Goal: Check status: Check status

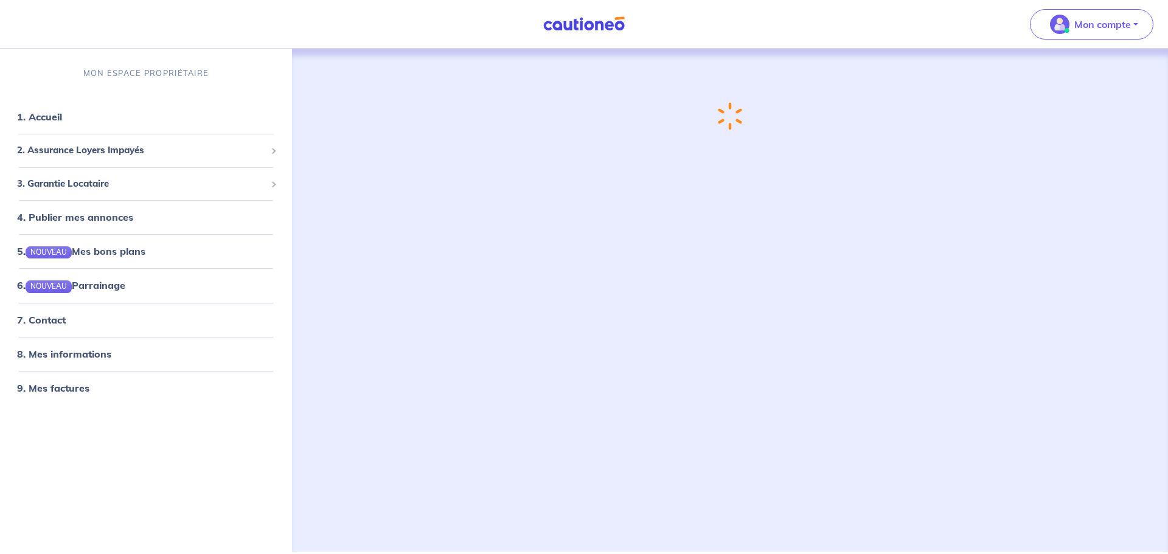
click at [1076, 54] on div "Chargement..." at bounding box center [730, 286] width 808 height 474
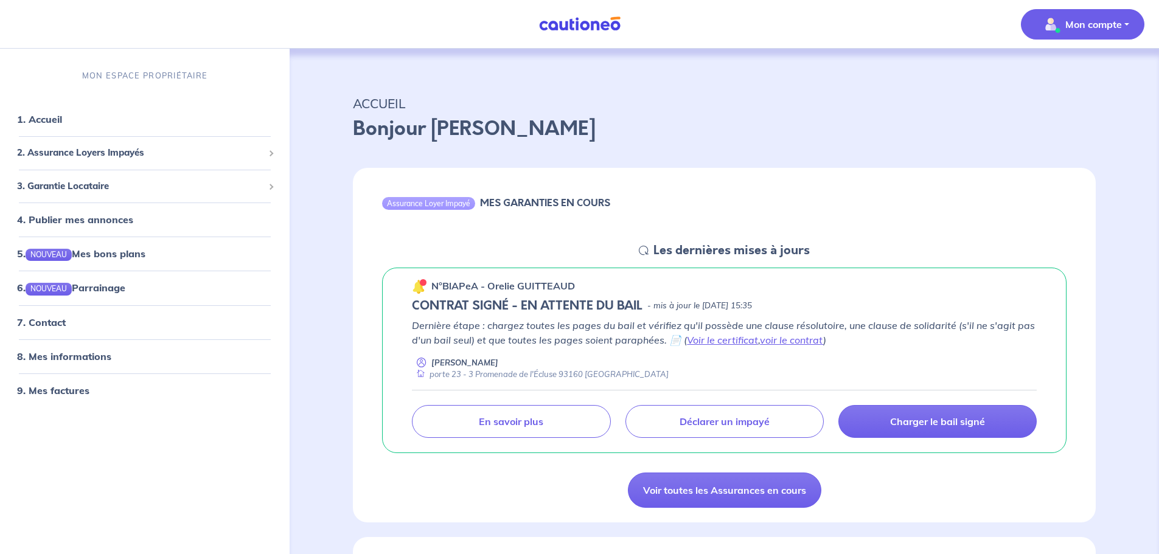
click at [1072, 27] on p "Mon compte" at bounding box center [1093, 24] width 57 height 15
click at [770, 196] on div "Assurance Loyer Impayé MES GARANTIES EN COURS" at bounding box center [724, 205] width 743 height 75
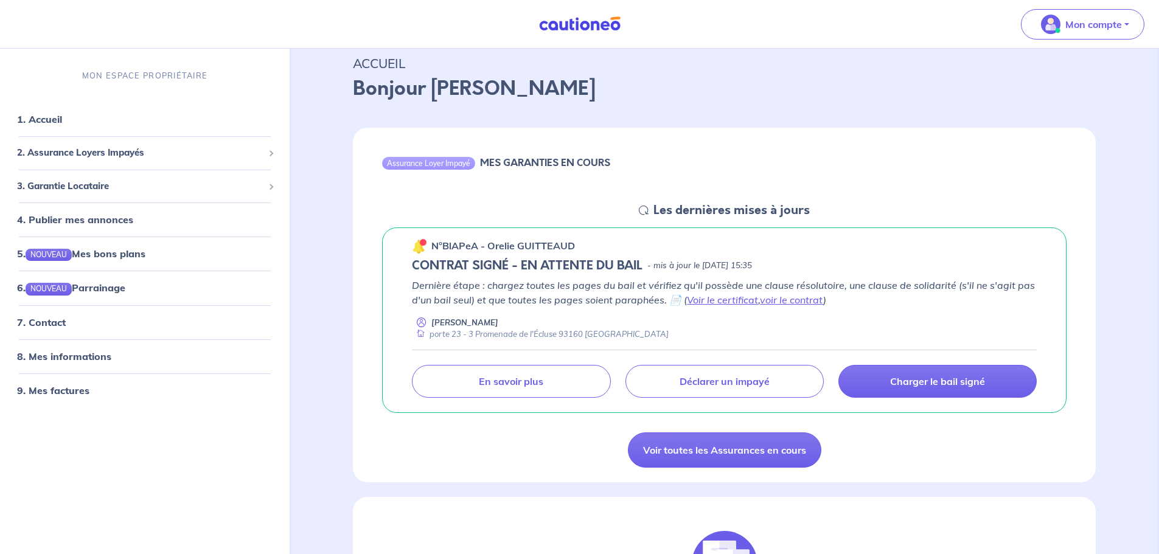
scroll to position [61, 0]
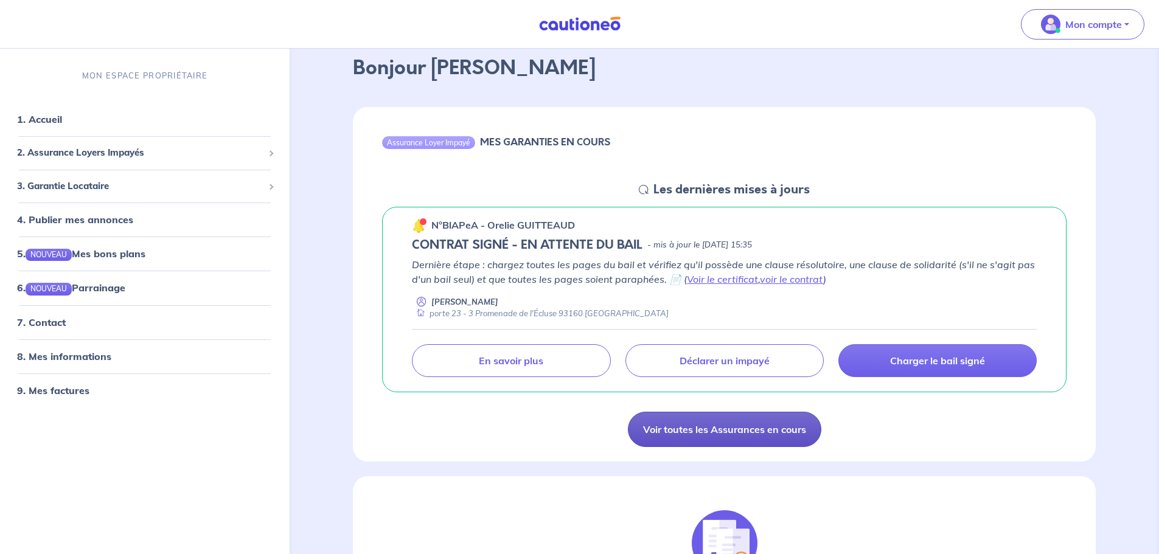
click at [694, 420] on link "Voir toutes les Assurances en cours" at bounding box center [724, 429] width 193 height 35
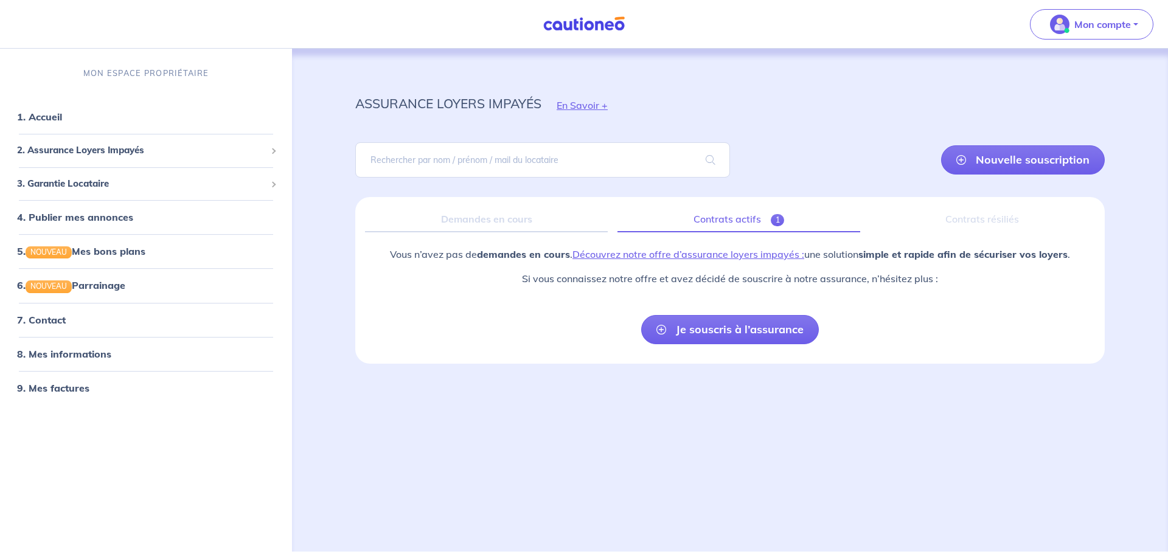
click at [691, 217] on link "Contrats actifs 1" at bounding box center [738, 220] width 243 height 26
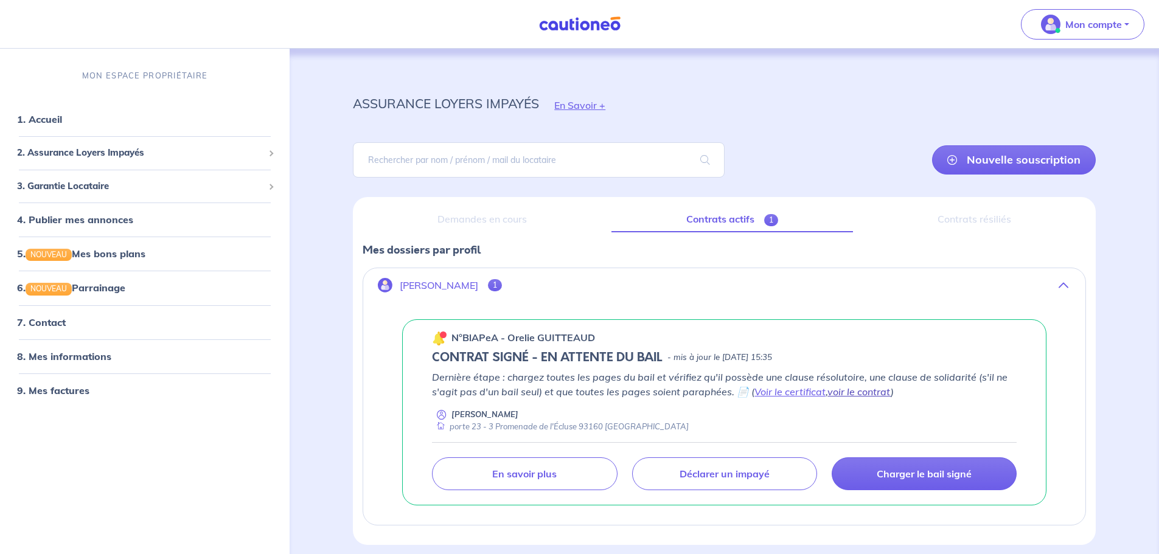
click at [873, 391] on link "voir le contrat" at bounding box center [858, 392] width 63 height 12
click at [854, 393] on link "voir le contrat" at bounding box center [858, 392] width 63 height 12
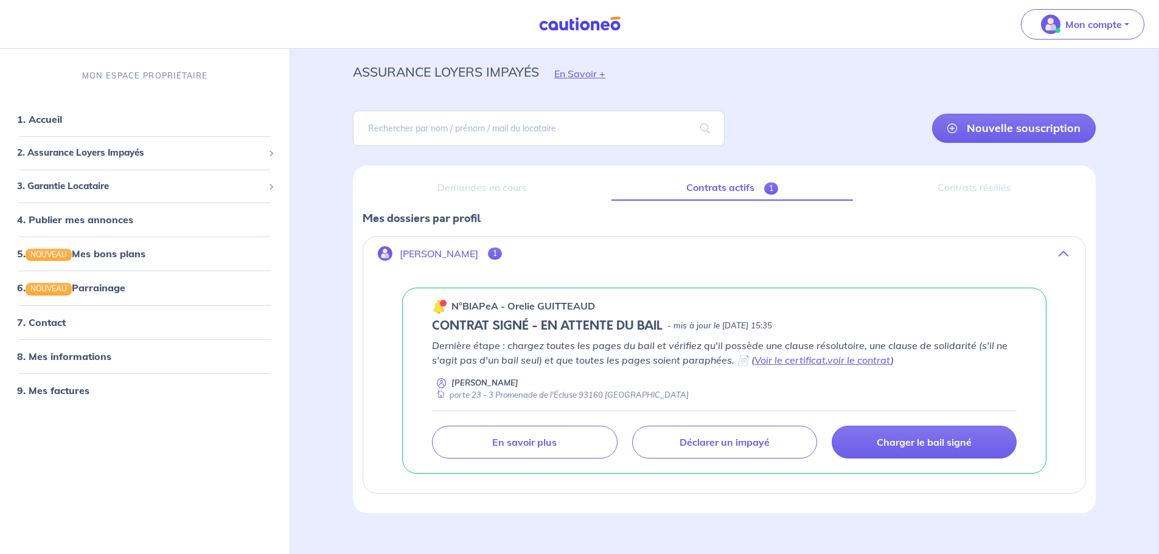
scroll to position [49, 0]
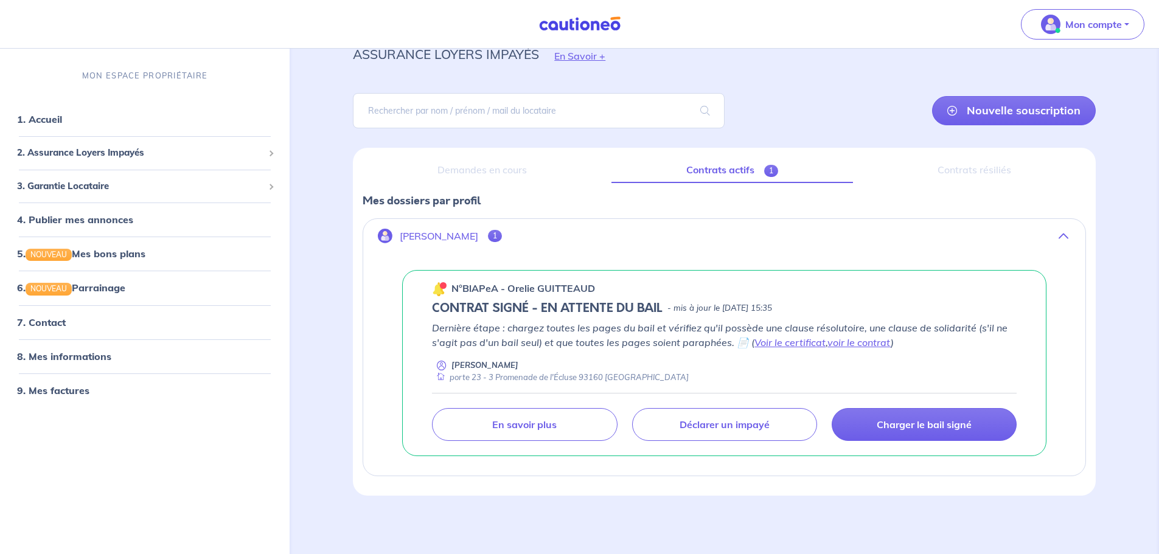
click at [462, 164] on div "Demandes en cours" at bounding box center [482, 171] width 239 height 26
click at [974, 168] on div "Contrats résiliés" at bounding box center [973, 171] width 223 height 26
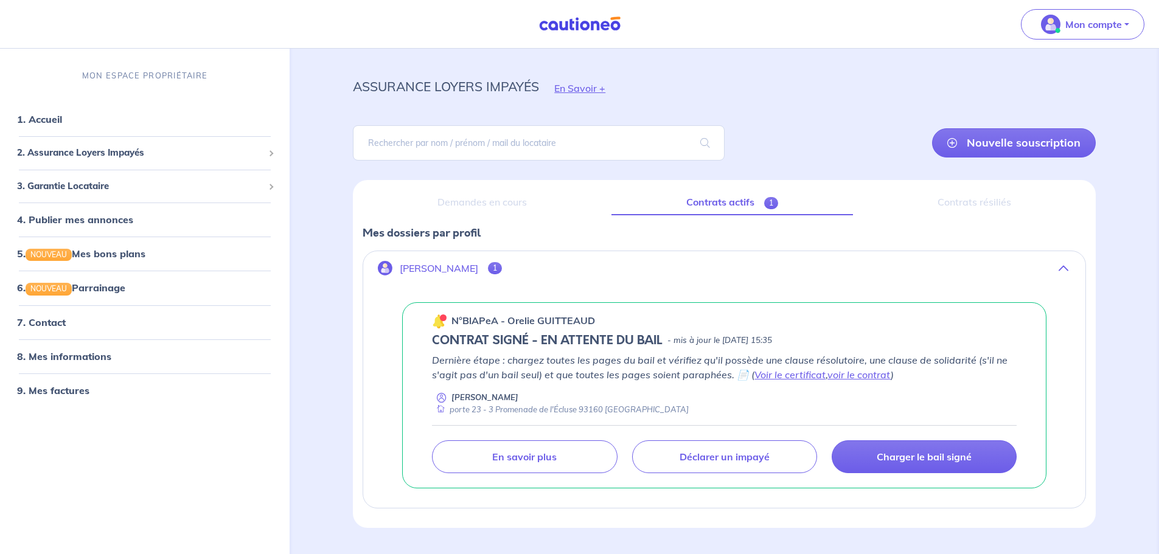
scroll to position [0, 0]
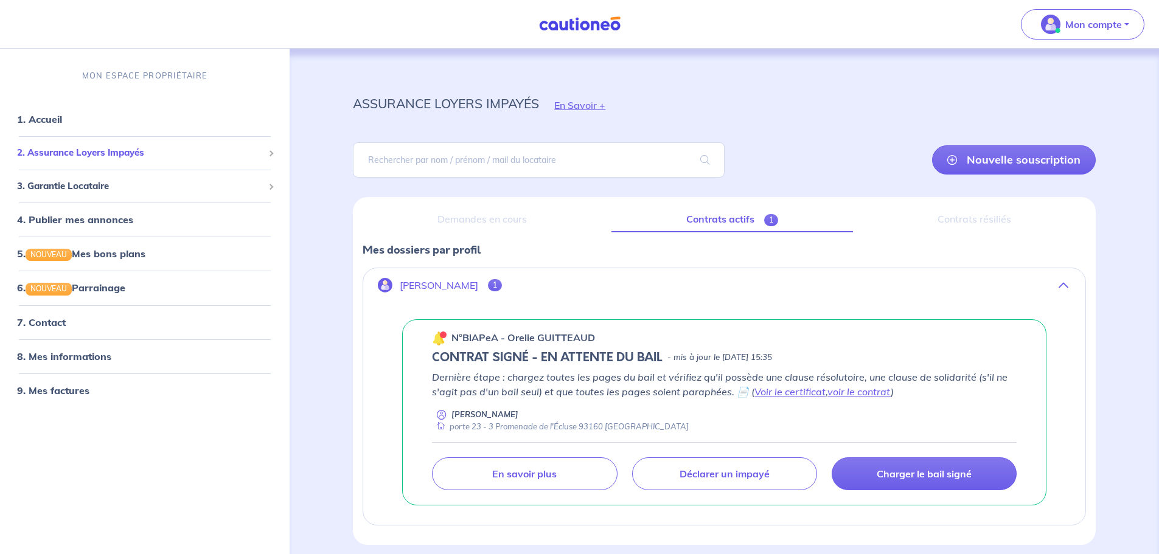
drag, startPoint x: 121, startPoint y: 146, endPoint x: 111, endPoint y: 144, distance: 9.9
click at [121, 146] on span "2. Assurance Loyers Impayés" at bounding box center [140, 153] width 246 height 14
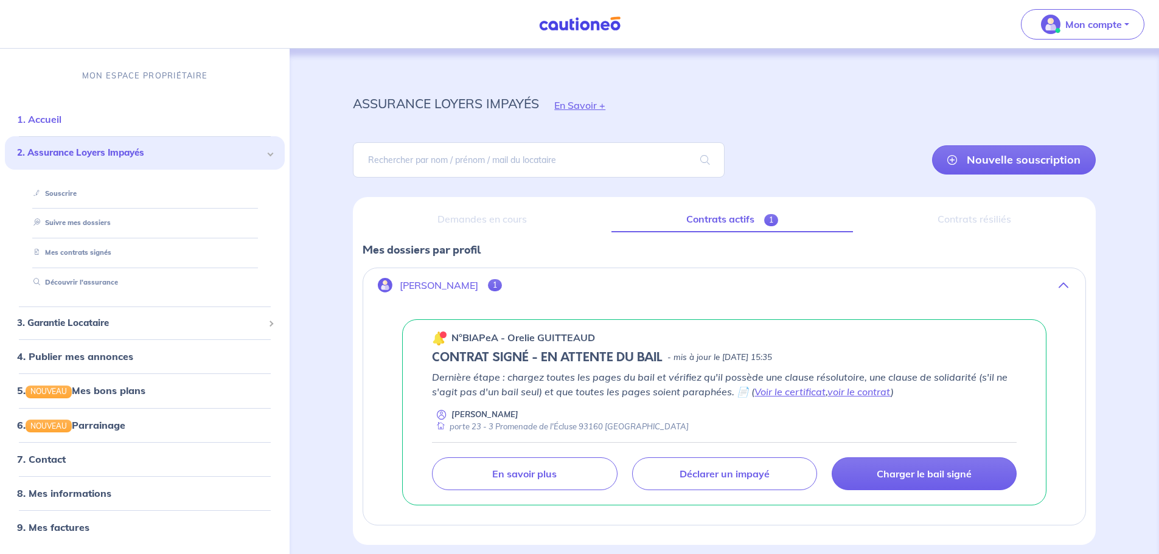
click at [50, 115] on link "1. Accueil" at bounding box center [39, 119] width 44 height 12
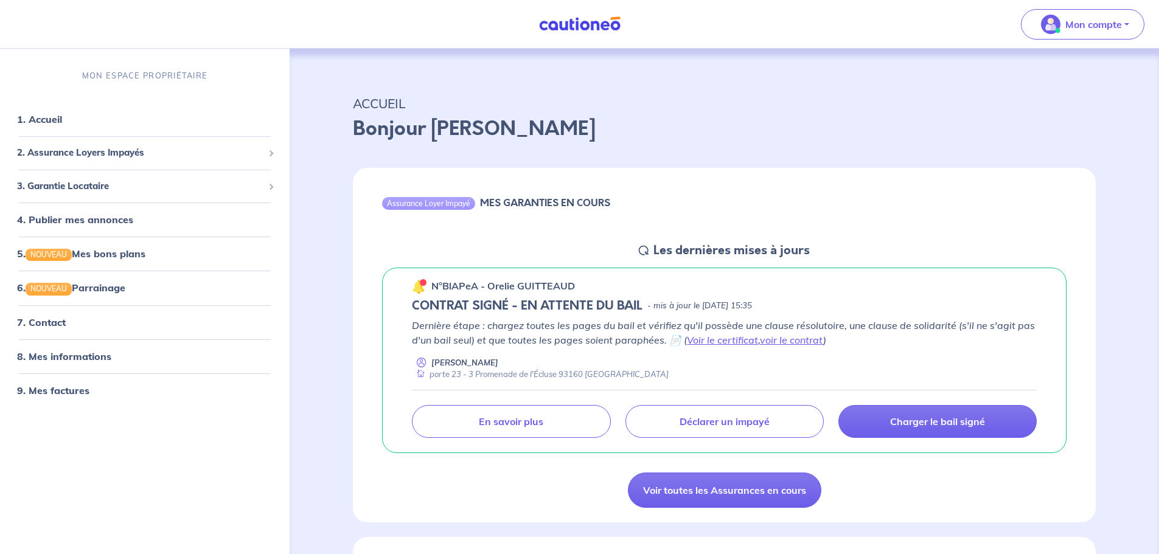
click at [713, 258] on div "n°BlAPeA - [PERSON_NAME] CONTRAT SIGNÉ - EN ATTENTE DU BAIL - mis à jour le [DA…" at bounding box center [724, 361] width 743 height 206
click at [642, 250] on icon at bounding box center [644, 251] width 10 height 10
click at [544, 210] on div "MES GARANTIES EN COURS" at bounding box center [545, 205] width 130 height 16
click at [532, 198] on h6 "MES GARANTIES EN COURS" at bounding box center [545, 203] width 130 height 12
click at [139, 161] on div "2. Assurance Loyers Impayés" at bounding box center [145, 153] width 280 height 24
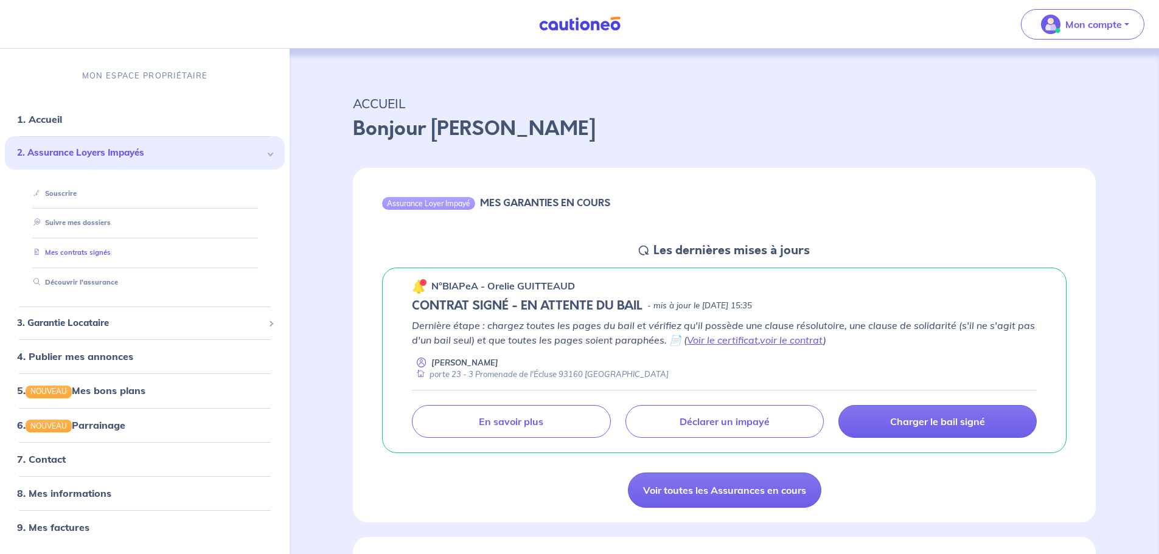
click at [88, 248] on link "Mes contrats signés" at bounding box center [70, 252] width 82 height 9
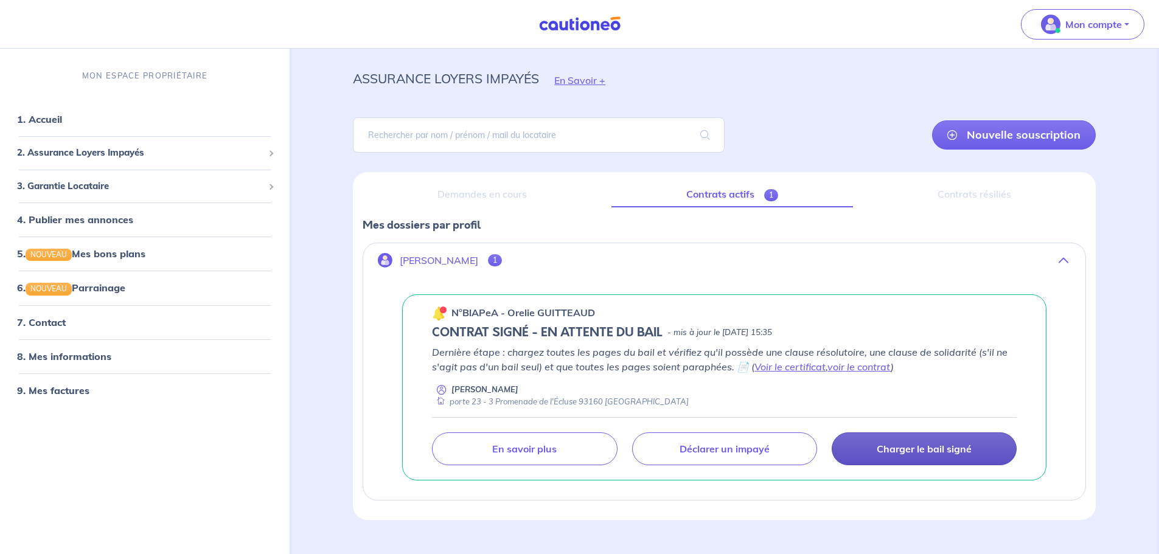
scroll to position [49, 0]
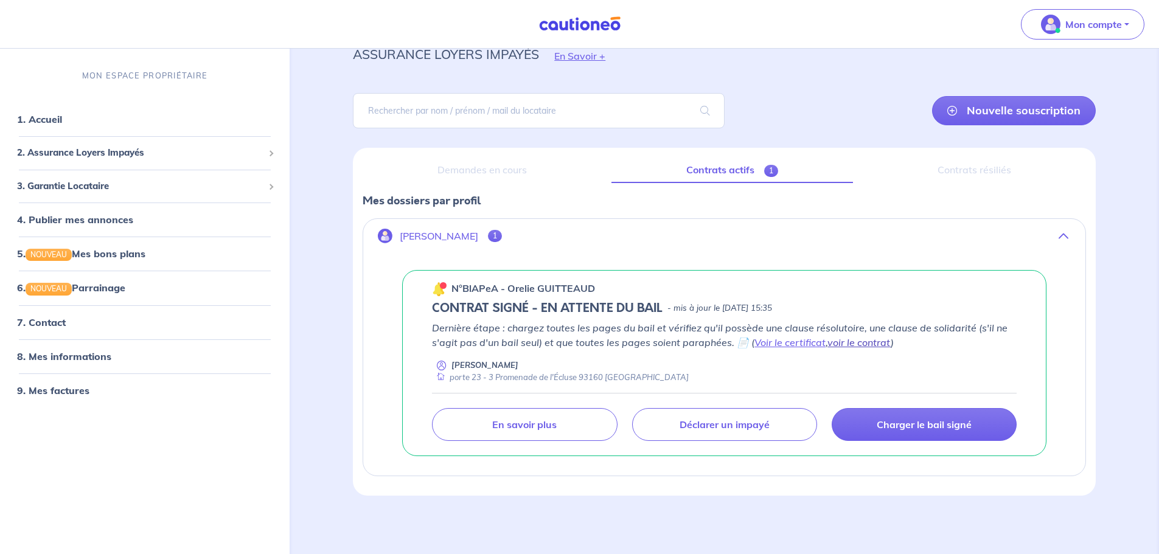
click at [835, 343] on link "voir le contrat" at bounding box center [858, 342] width 63 height 12
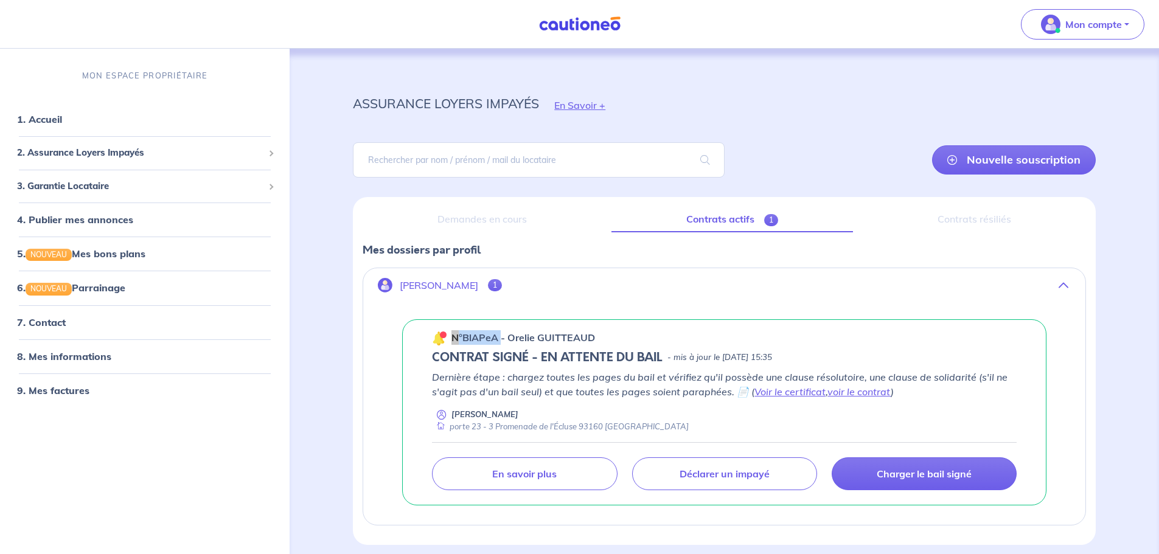
drag, startPoint x: 451, startPoint y: 340, endPoint x: 502, endPoint y: 342, distance: 50.5
click at [502, 342] on p "n°BlAPeA - Orelie GUITTEAUD" at bounding box center [523, 337] width 144 height 15
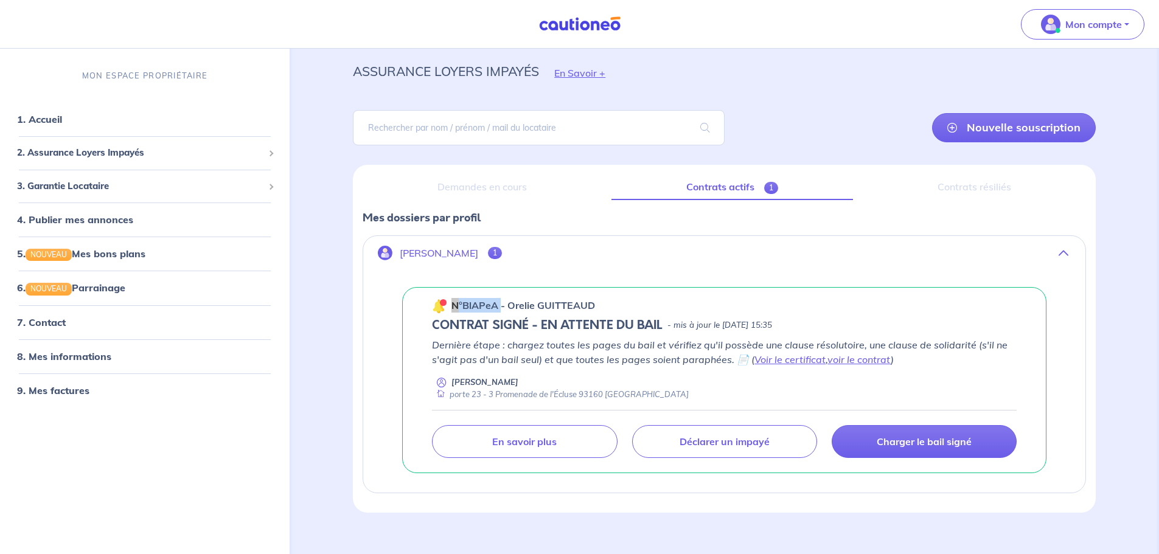
scroll to position [49, 0]
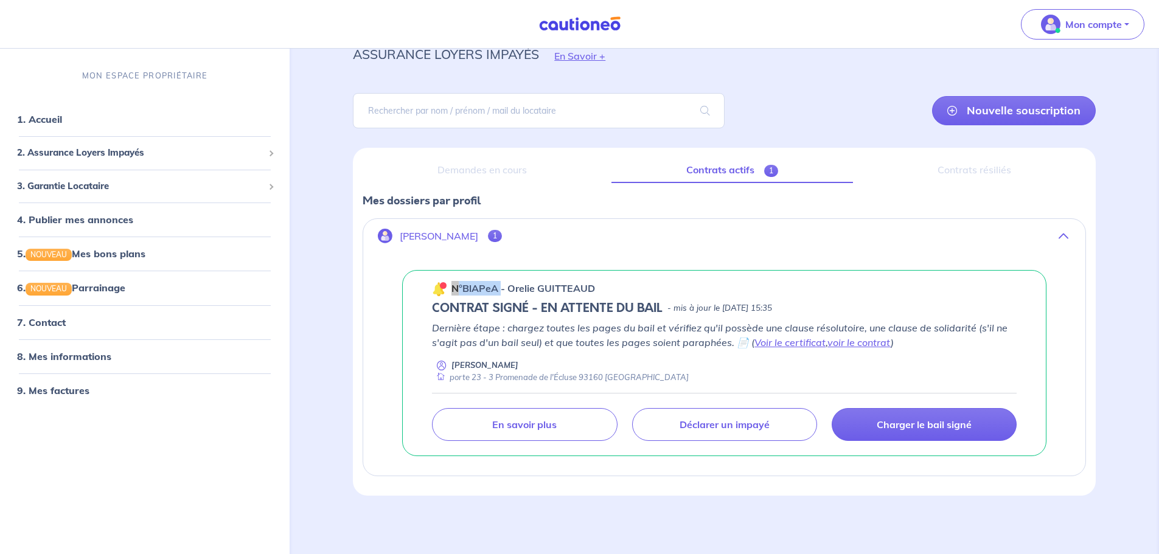
click at [452, 247] on button "[PERSON_NAME] 1" at bounding box center [724, 235] width 722 height 29
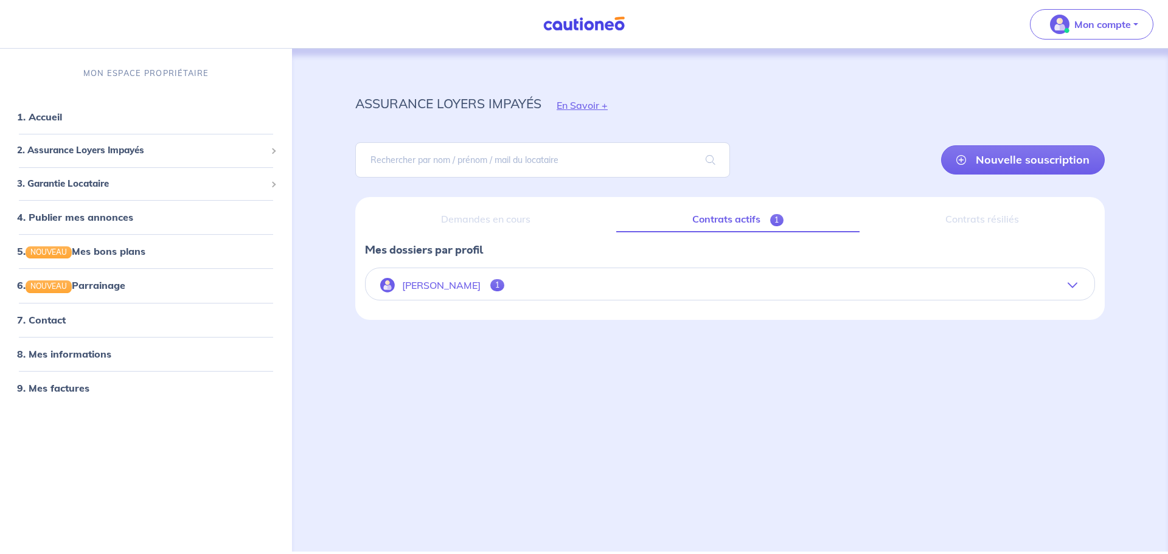
click at [454, 277] on button "[PERSON_NAME] 1" at bounding box center [730, 285] width 729 height 29
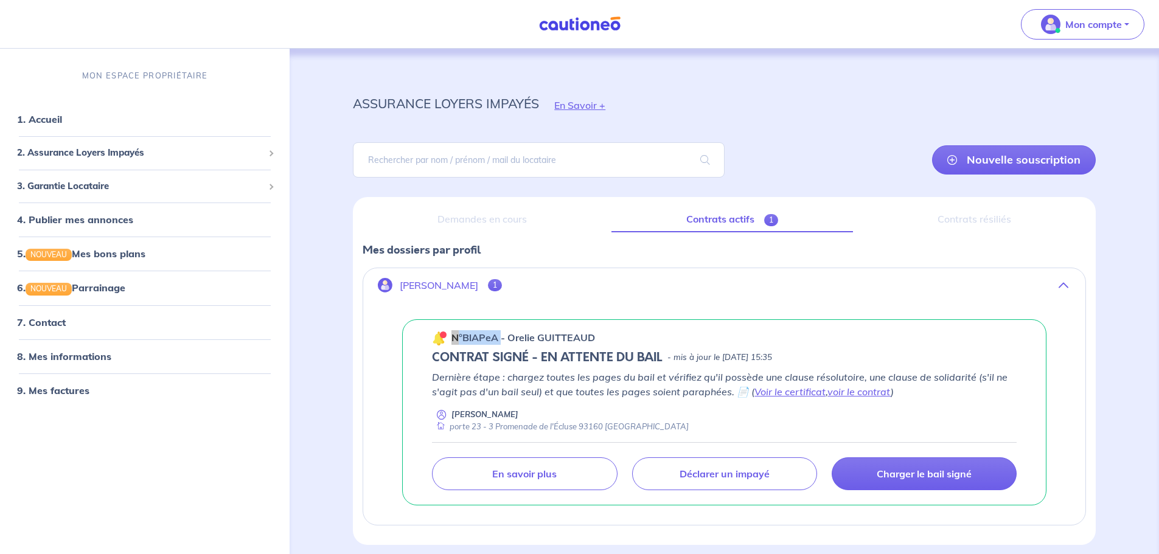
scroll to position [49, 0]
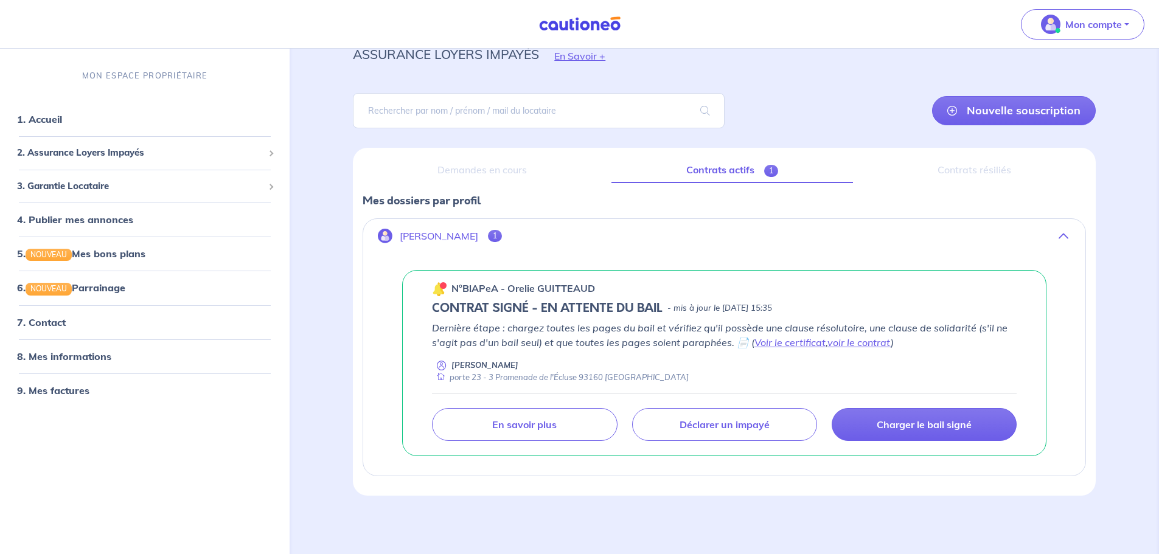
click at [529, 301] on h5 "CONTRAT SIGNÉ - EN ATTENTE DU BAIL" at bounding box center [547, 308] width 231 height 15
drag, startPoint x: 493, startPoint y: 281, endPoint x: 535, endPoint y: 288, distance: 43.1
click at [535, 288] on p "n°BlAPeA - Orelie GUITTEAUD" at bounding box center [523, 288] width 144 height 15
drag, startPoint x: 465, startPoint y: 288, endPoint x: 497, endPoint y: 290, distance: 31.7
click at [497, 290] on p "n°BlAPeA - Orelie GUITTEAUD" at bounding box center [523, 288] width 144 height 15
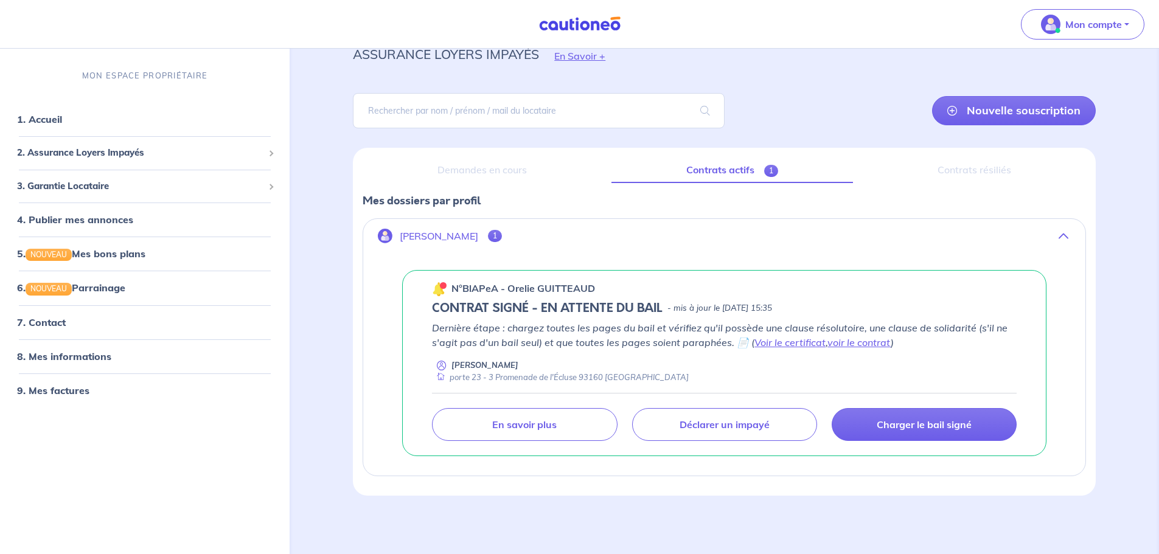
click at [802, 318] on div "n°BlAPeA - [PERSON_NAME] CONTRAT SIGNÉ - EN ATTENTE DU BAIL - mis à jour le [DA…" at bounding box center [724, 363] width 644 height 186
click at [768, 309] on p "- mis à jour le [DATE] 15:35" at bounding box center [719, 308] width 105 height 12
click at [857, 343] on link "voir le contrat" at bounding box center [858, 342] width 63 height 12
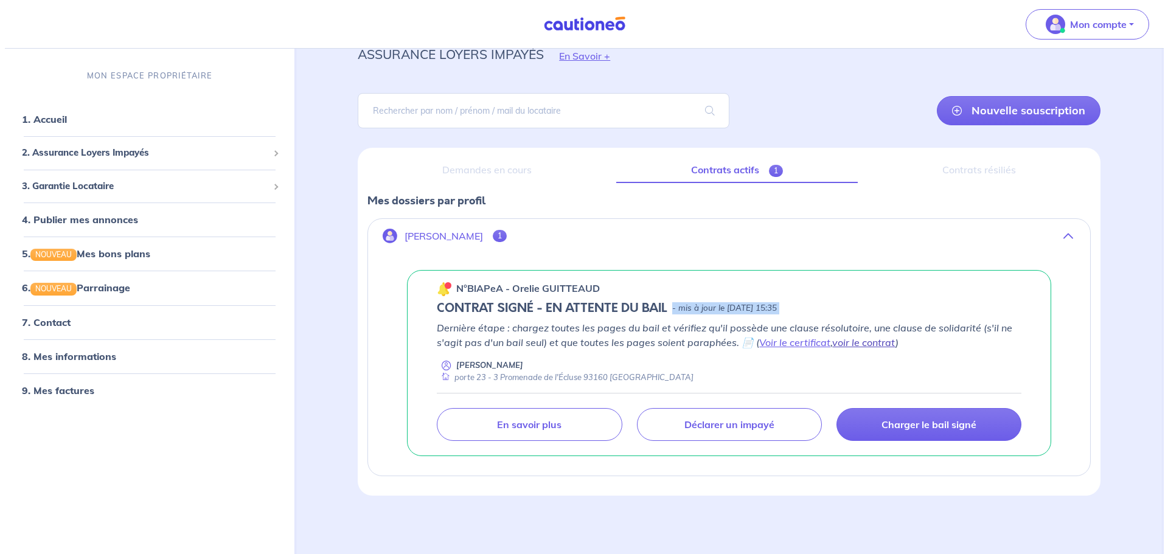
scroll to position [0, 0]
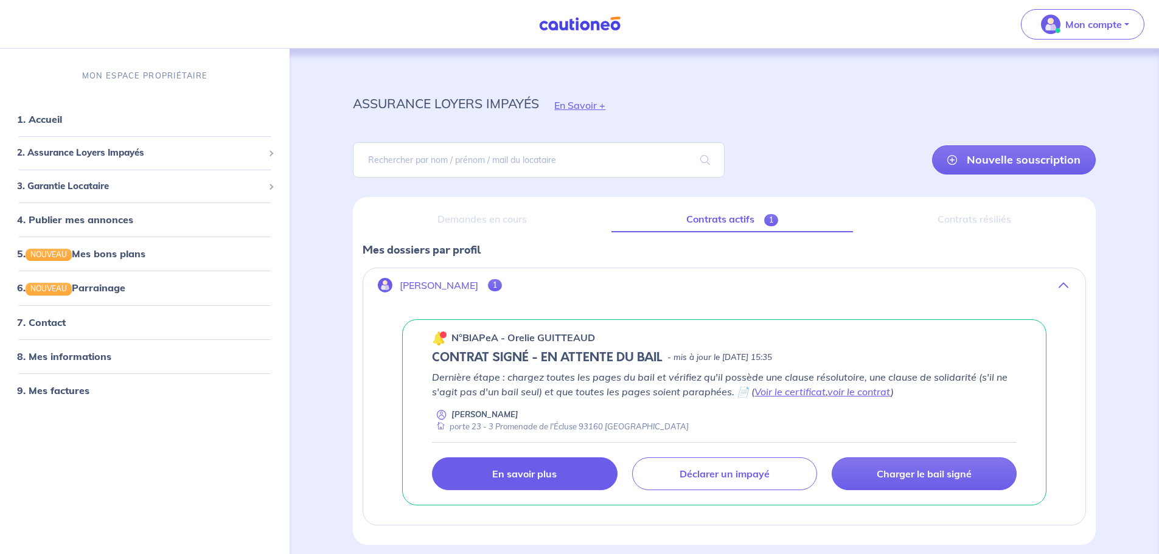
click at [555, 474] on p "En savoir plus" at bounding box center [524, 474] width 64 height 12
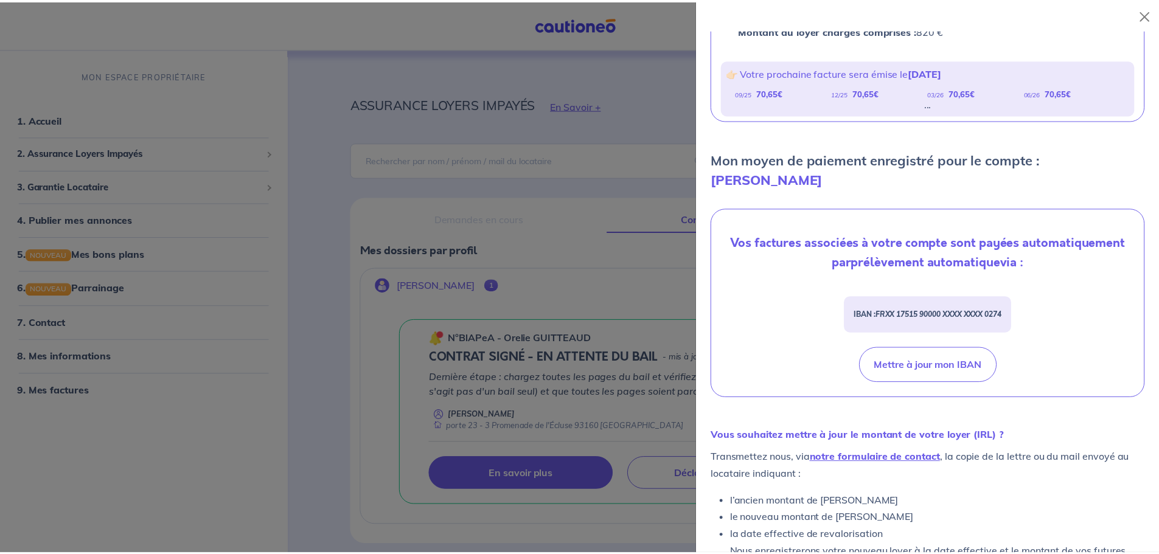
scroll to position [365, 0]
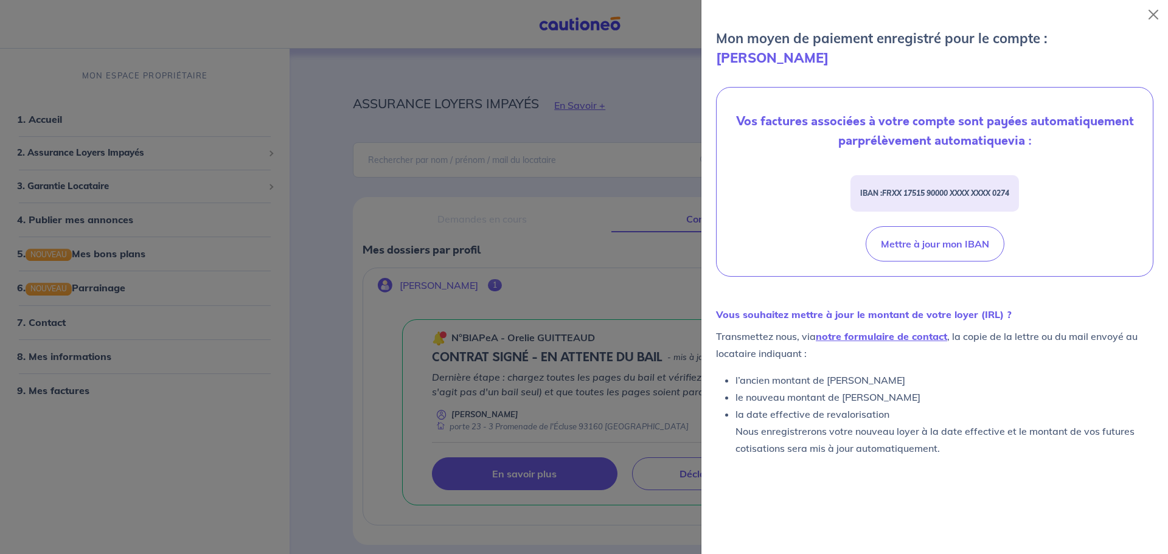
click at [413, 262] on div at bounding box center [584, 277] width 1168 height 554
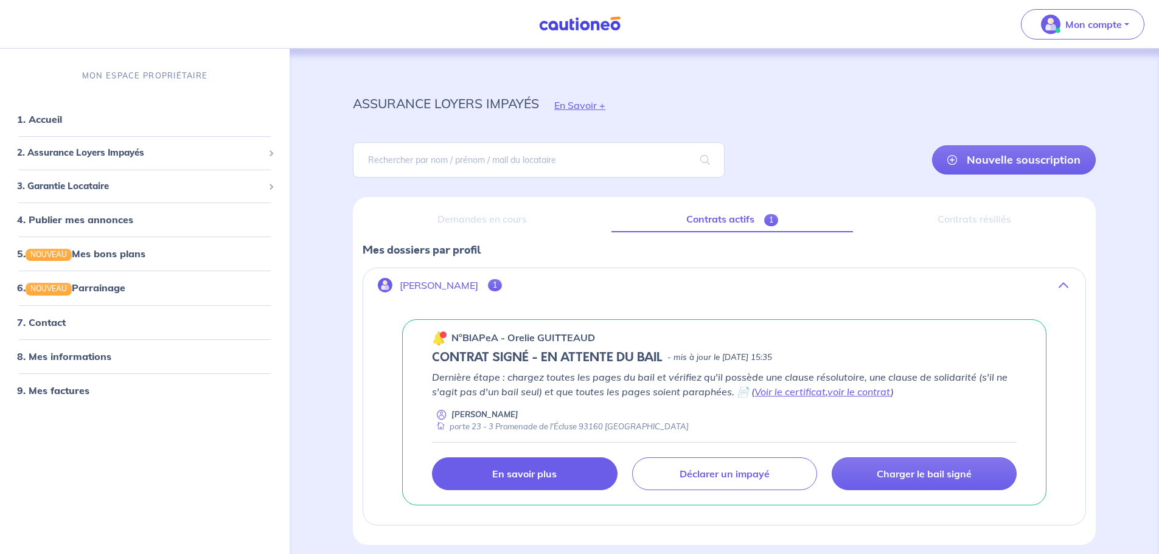
click at [500, 358] on h5 "CONTRAT SIGNÉ - EN ATTENTE DU BAIL" at bounding box center [547, 357] width 231 height 15
click at [436, 296] on button "[PERSON_NAME] 1" at bounding box center [724, 285] width 722 height 29
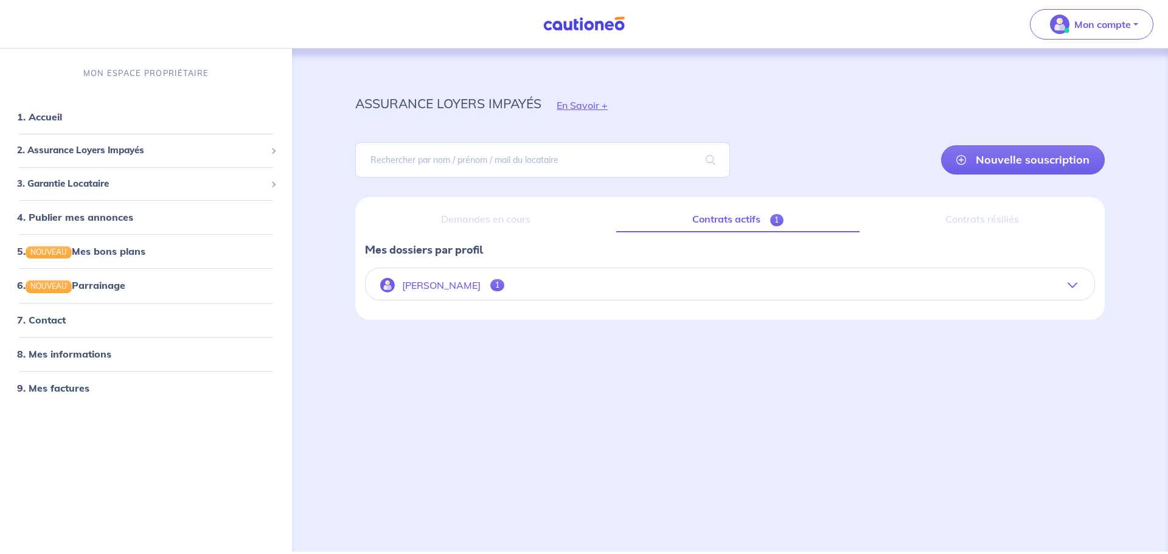
click at [436, 296] on button "[PERSON_NAME] 1" at bounding box center [730, 285] width 729 height 29
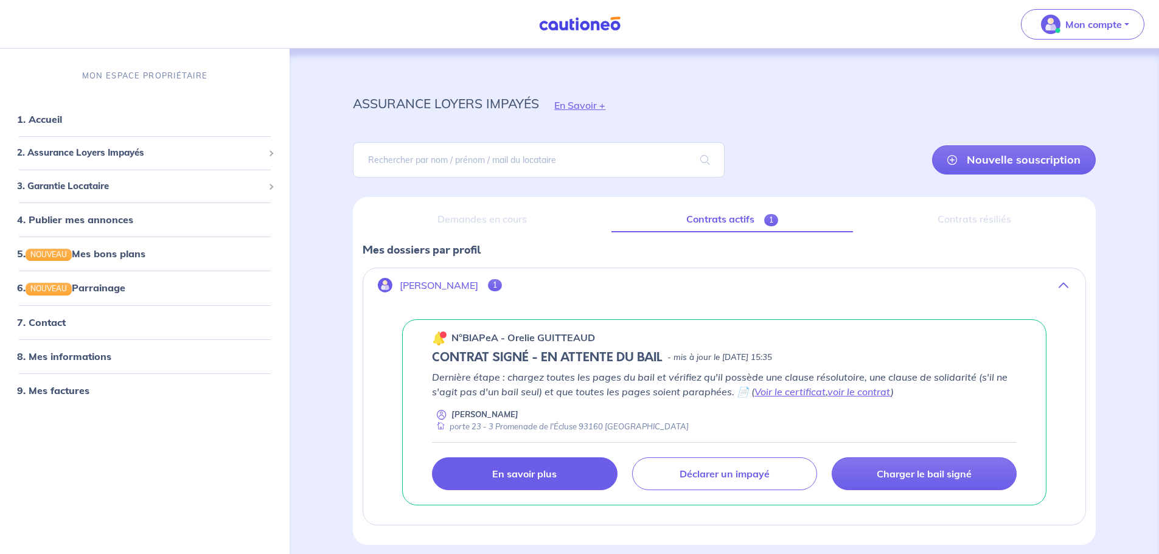
click at [454, 285] on p "[PERSON_NAME]" at bounding box center [439, 286] width 78 height 12
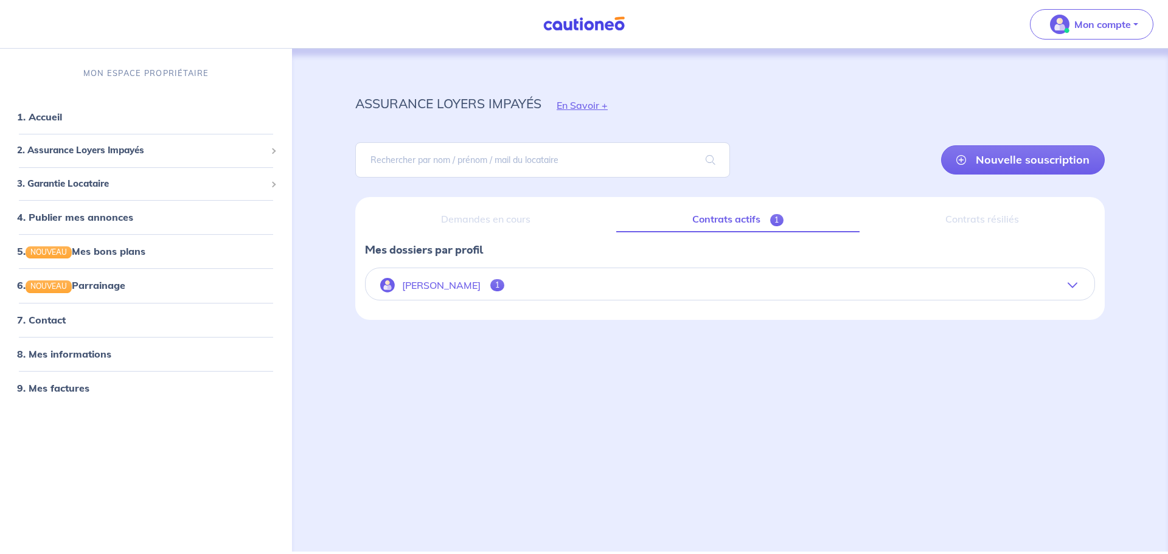
click at [454, 285] on p "[PERSON_NAME]" at bounding box center [441, 286] width 78 height 12
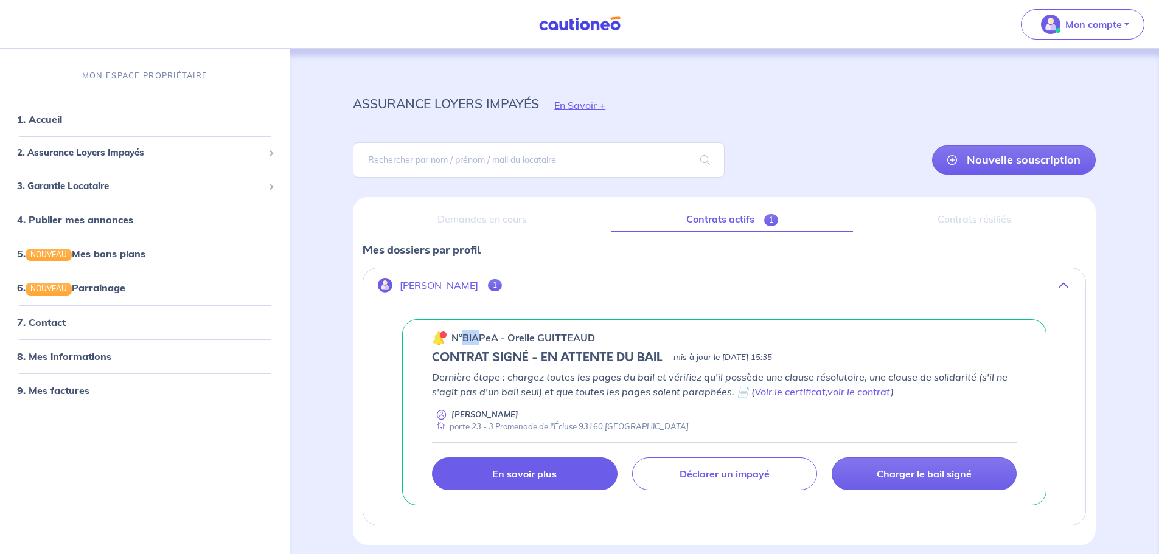
drag, startPoint x: 463, startPoint y: 340, endPoint x: 477, endPoint y: 340, distance: 14.6
click at [477, 340] on p "n°BlAPeA - Orelie GUITTEAUD" at bounding box center [523, 337] width 144 height 15
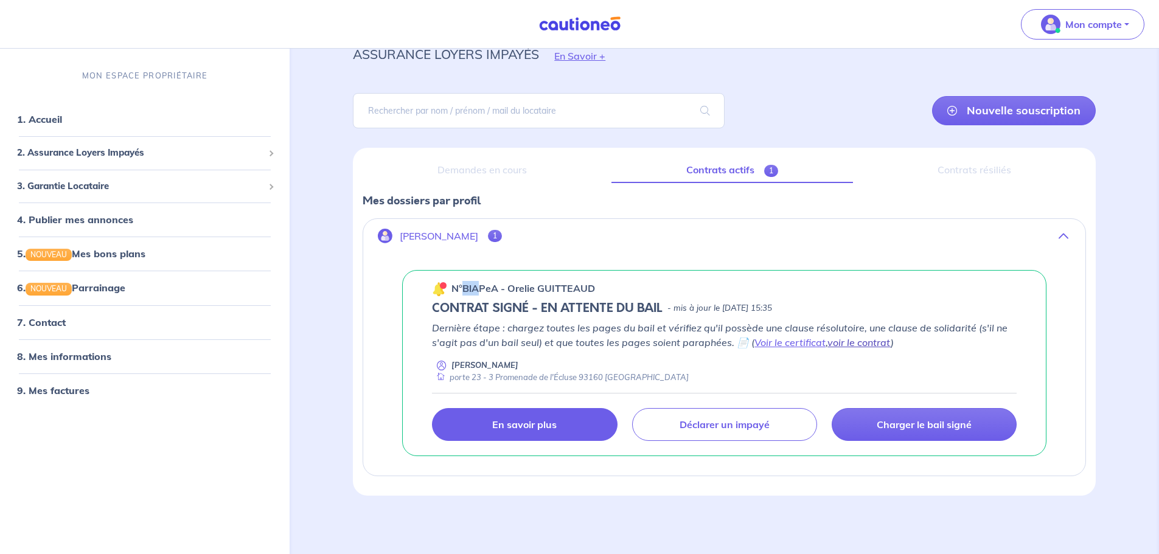
click at [839, 339] on link "voir le contrat" at bounding box center [858, 342] width 63 height 12
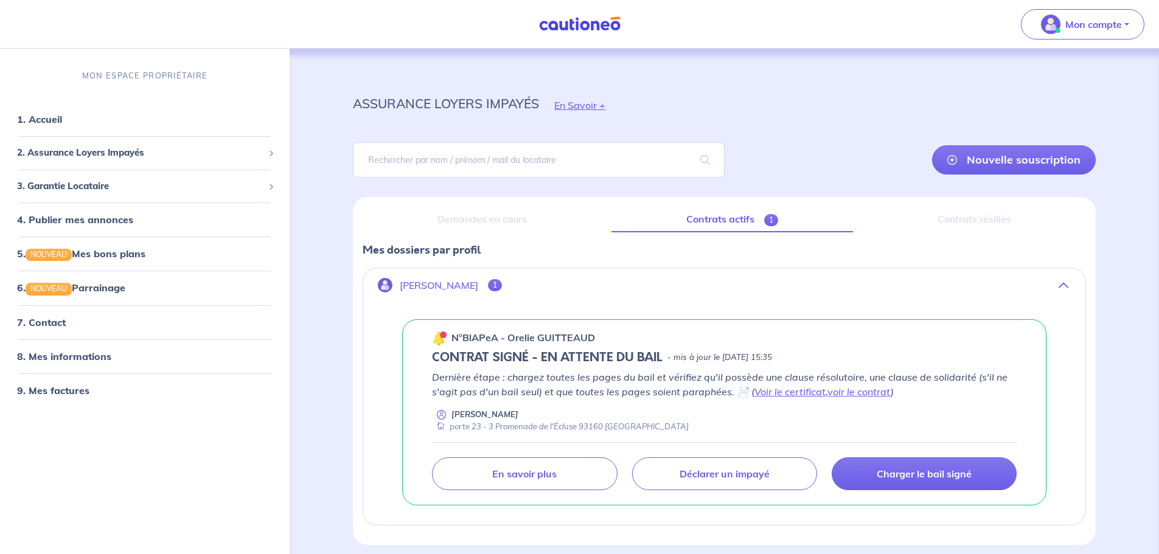
click at [738, 395] on p "Dernière étape : chargez toutes les pages du bail et vérifiez qu'il possède une…" at bounding box center [724, 384] width 585 height 29
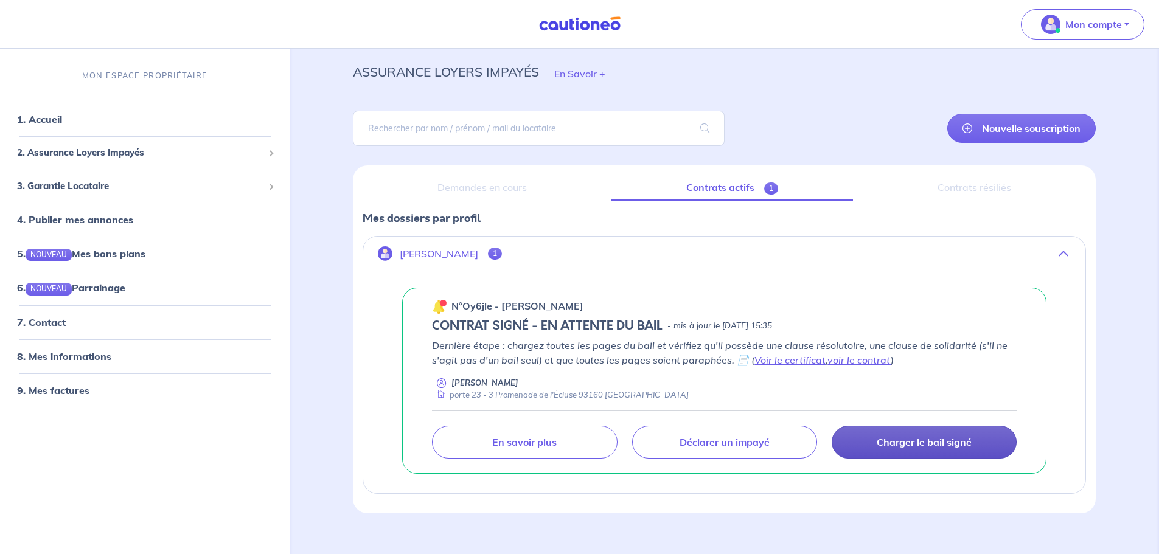
scroll to position [49, 0]
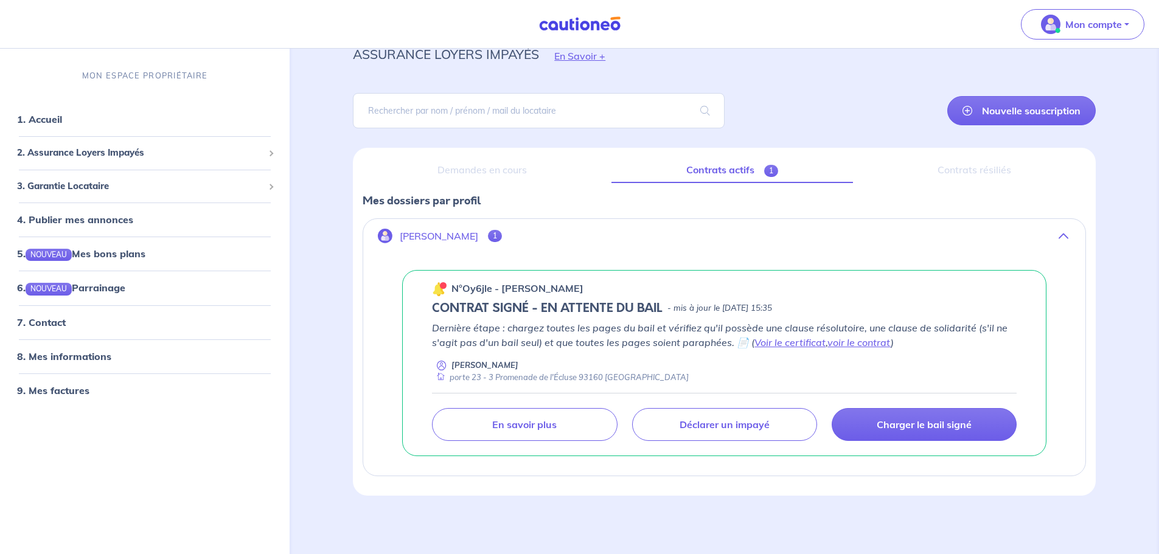
click at [485, 287] on p "n°Oy6jle - [PERSON_NAME]" at bounding box center [517, 288] width 132 height 15
click at [440, 291] on img at bounding box center [439, 289] width 15 height 15
click at [851, 340] on link "voir le contrat" at bounding box center [858, 342] width 63 height 12
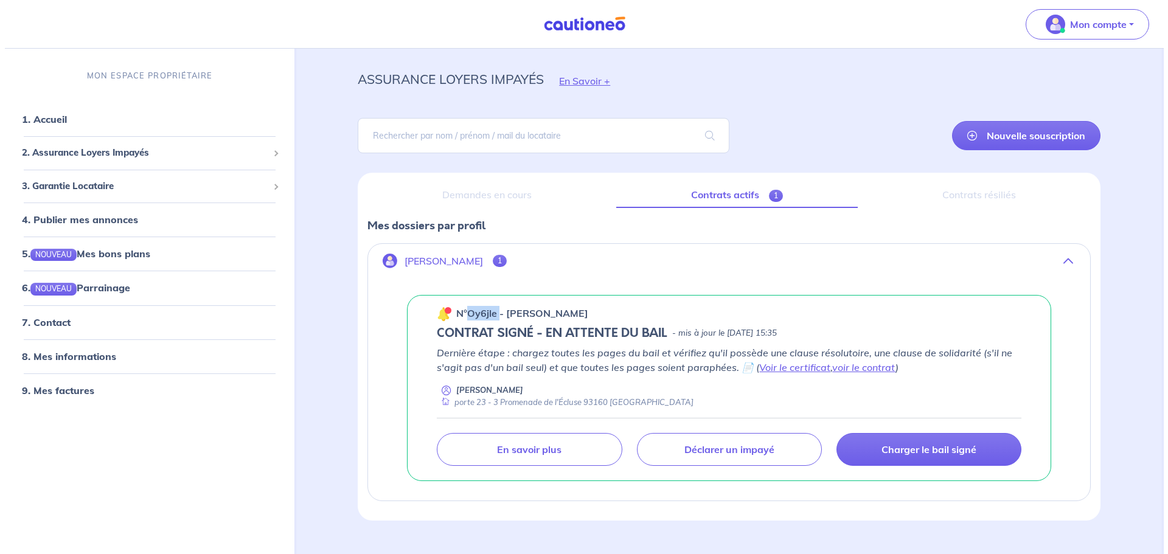
scroll to position [0, 0]
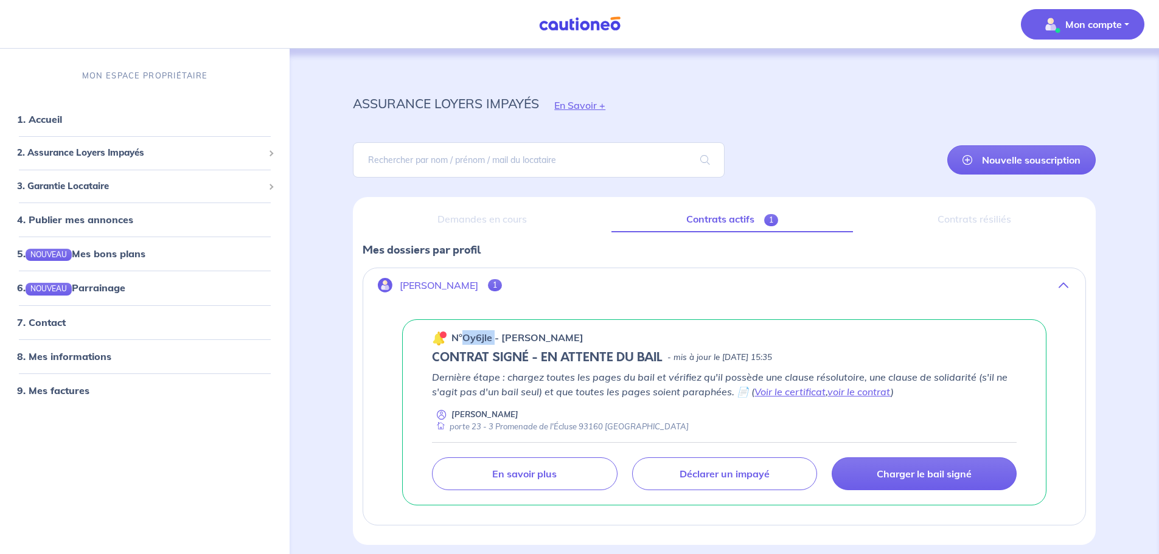
click at [1098, 26] on p "Mon compte" at bounding box center [1093, 24] width 57 height 15
click at [1075, 103] on link "Me déconnecter" at bounding box center [1070, 104] width 98 height 19
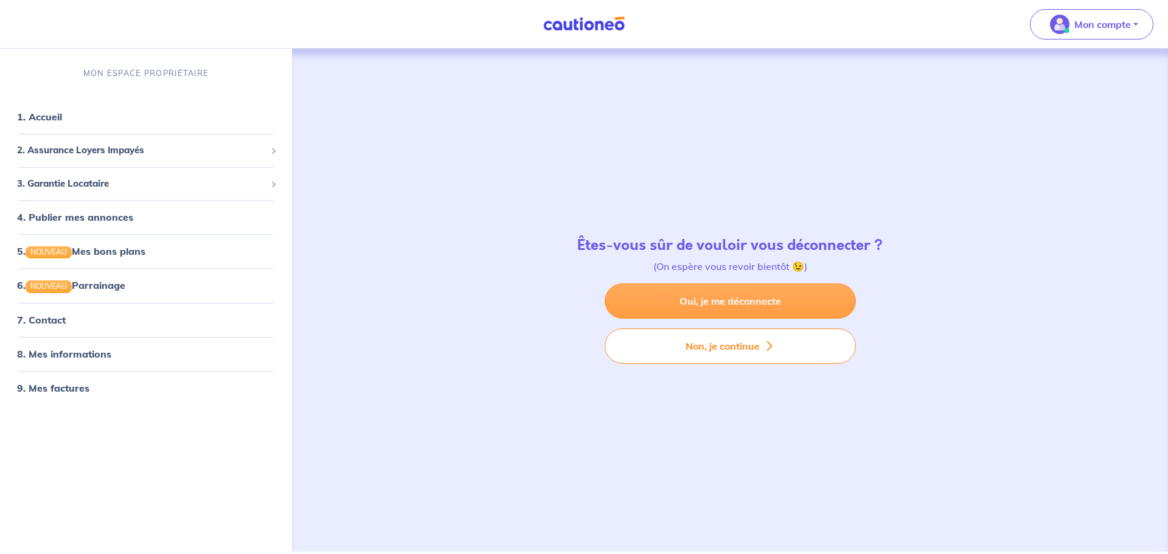
click at [735, 304] on link "Oui, je me déconnecte" at bounding box center [730, 300] width 251 height 35
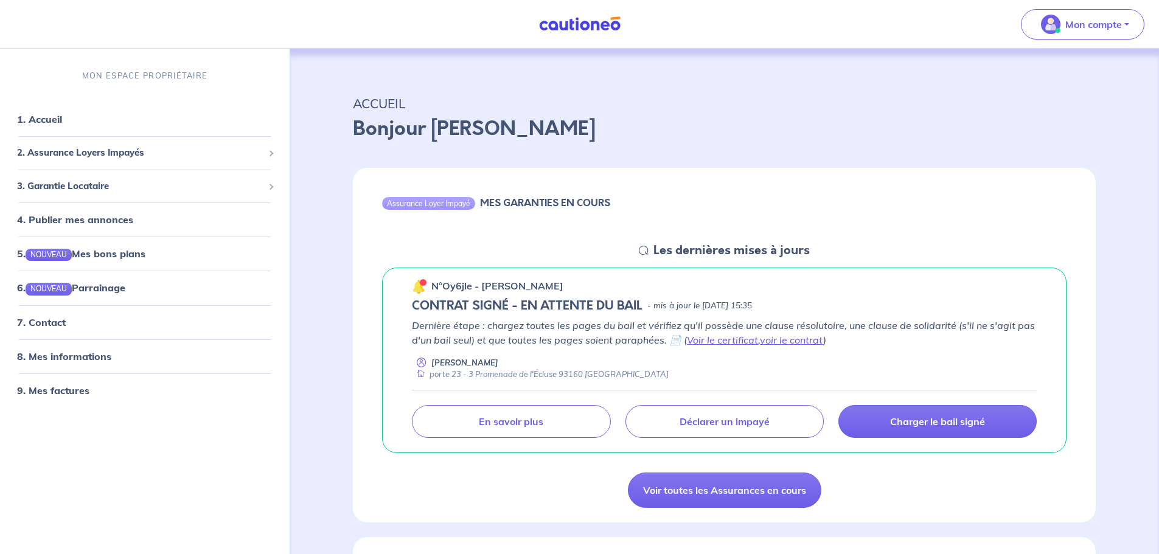
click at [486, 280] on p "n°Oy6jle - [PERSON_NAME]" at bounding box center [497, 286] width 132 height 15
click at [661, 252] on h5 "Les dernières mises à jours" at bounding box center [731, 250] width 156 height 15
click at [665, 241] on div "Assurance Loyer Impayé MES GARANTIES EN COURS" at bounding box center [724, 205] width 743 height 75
click at [715, 336] on link "Voir le certificat" at bounding box center [722, 340] width 71 height 12
click at [491, 197] on h6 "MES GARANTIES EN COURS" at bounding box center [545, 203] width 130 height 12
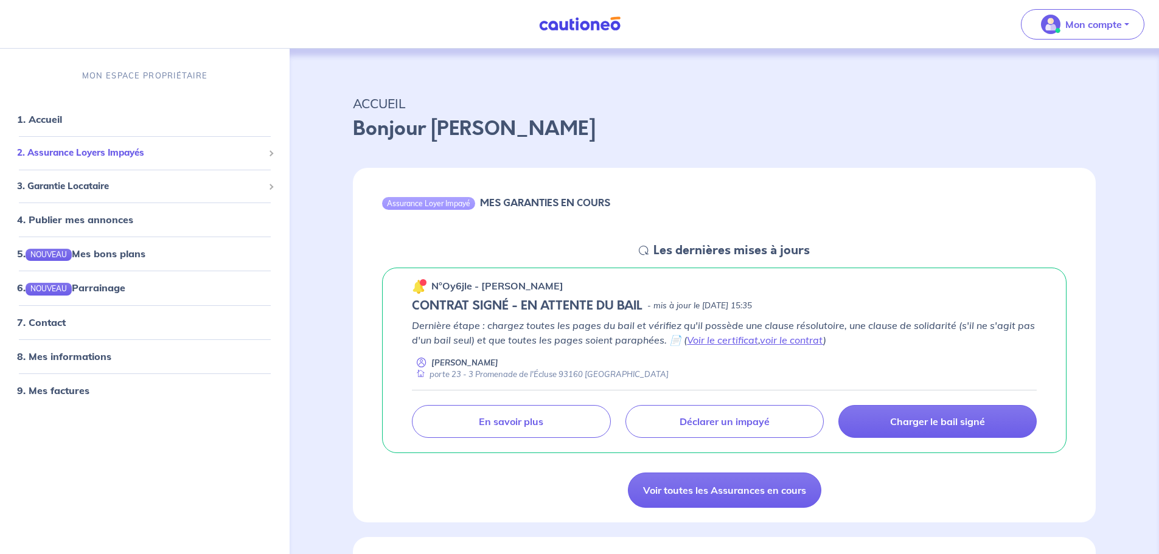
click at [125, 144] on div "2. Assurance Loyers Impayés" at bounding box center [145, 153] width 280 height 24
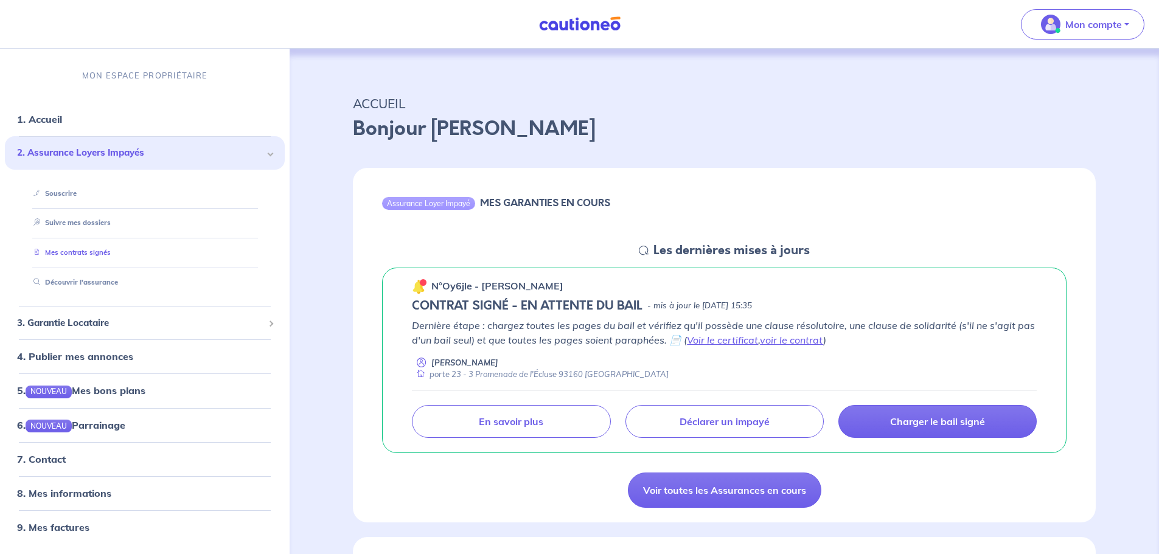
click at [74, 254] on link "Mes contrats signés" at bounding box center [70, 252] width 82 height 9
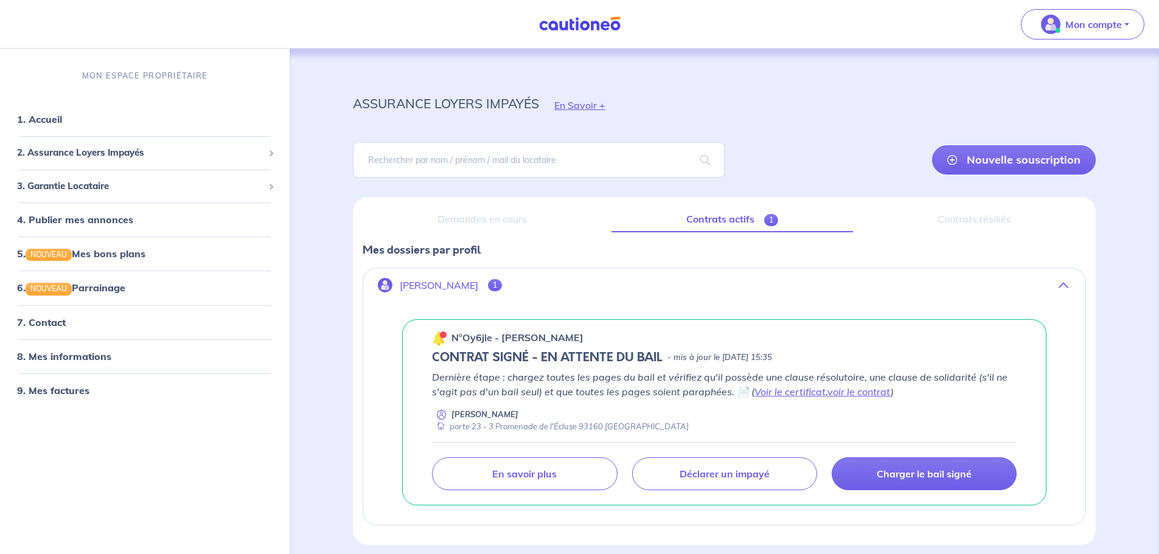
click at [459, 294] on button "[PERSON_NAME] 1" at bounding box center [724, 285] width 722 height 29
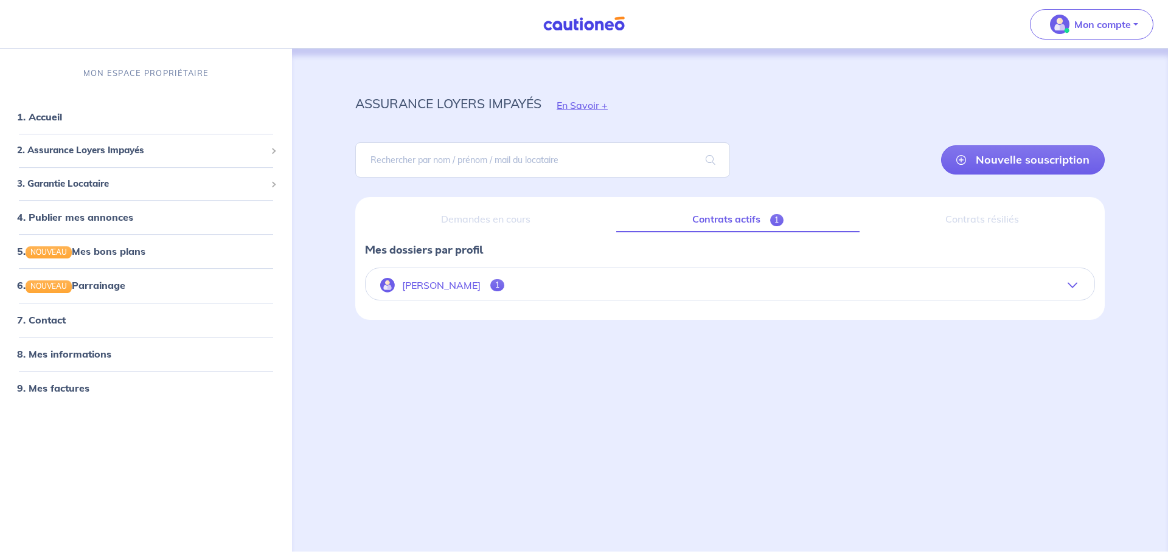
click at [459, 294] on button "[PERSON_NAME] 1" at bounding box center [730, 285] width 729 height 29
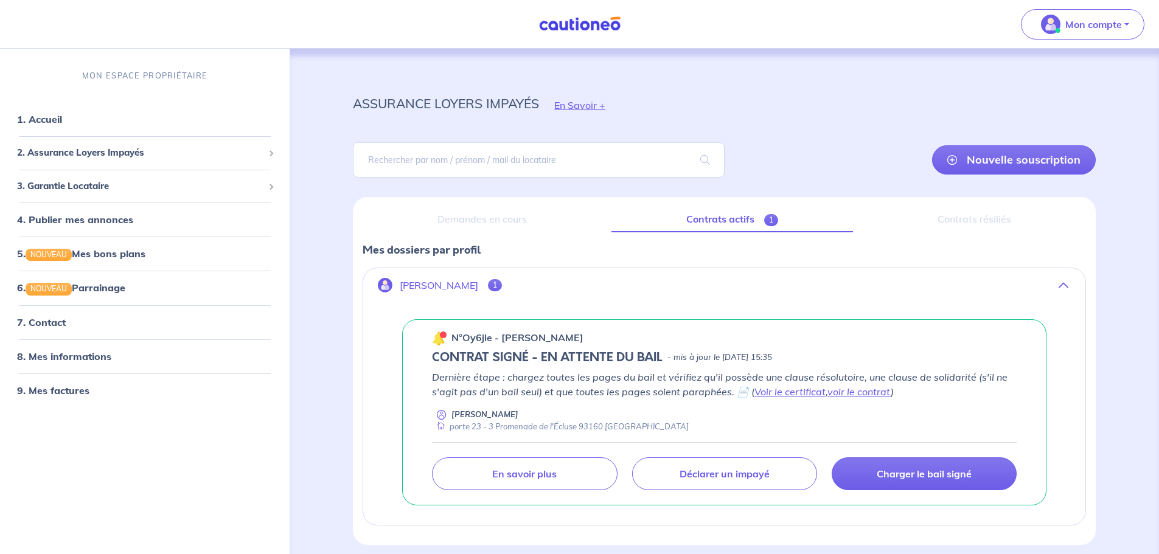
click at [479, 336] on p "n°Oy6jle - Orelie GUITTEAUD" at bounding box center [517, 337] width 132 height 15
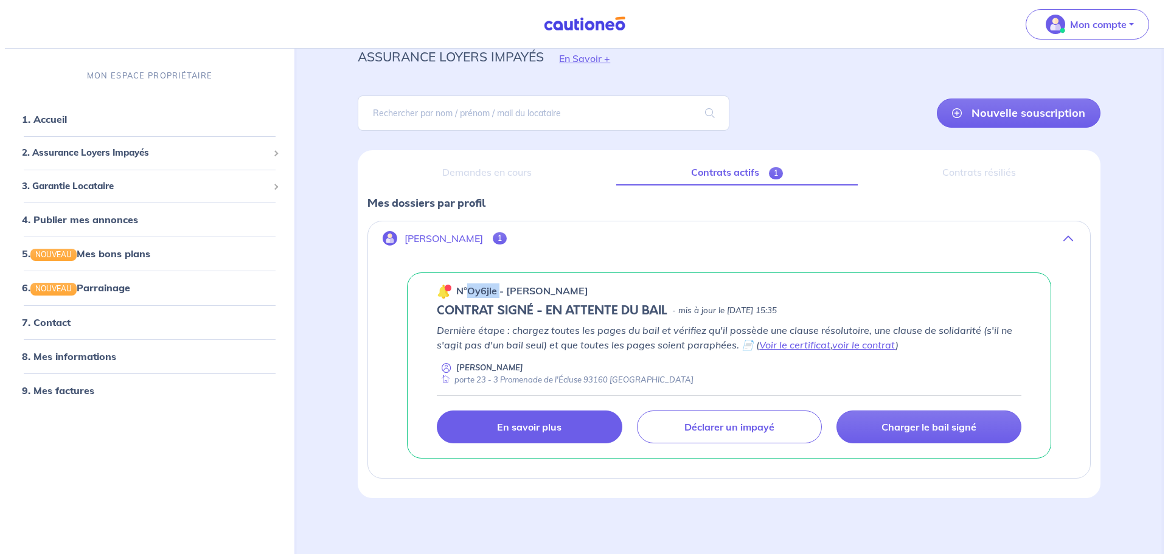
scroll to position [49, 0]
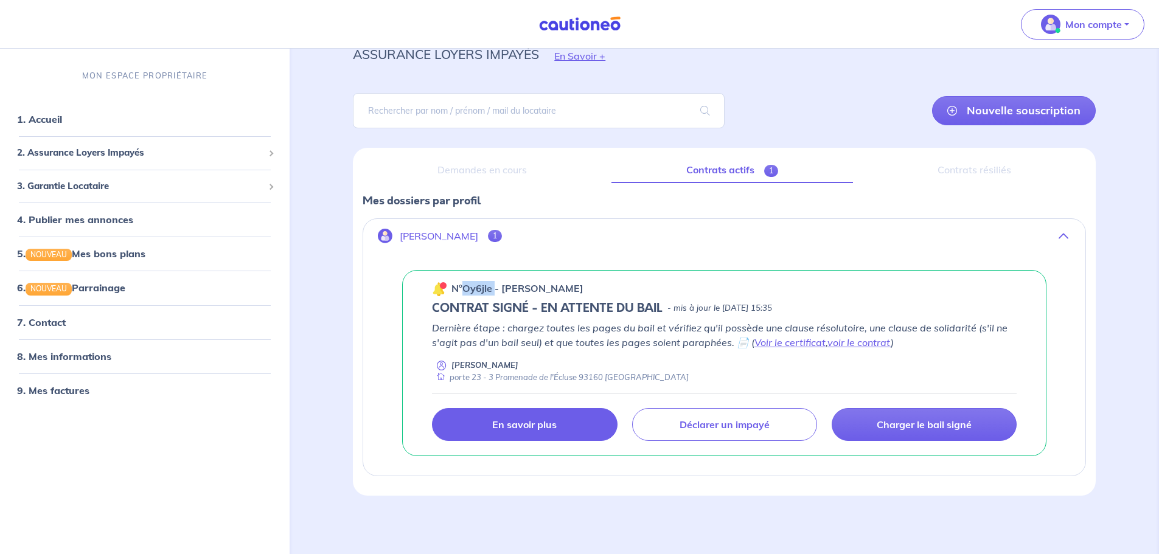
click at [563, 430] on link "En savoir plus" at bounding box center [524, 424] width 185 height 33
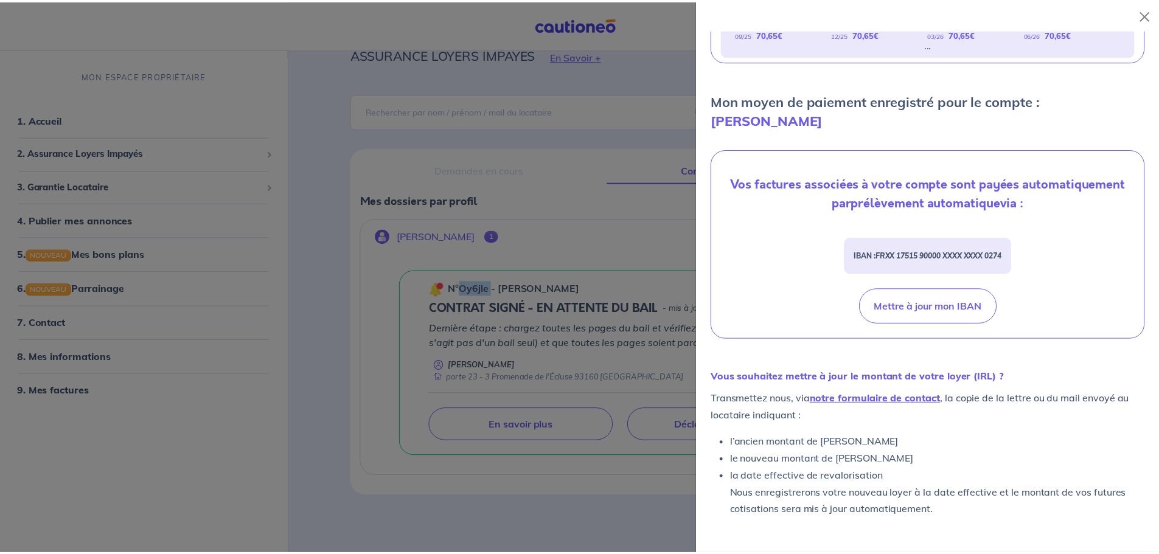
scroll to position [384, 0]
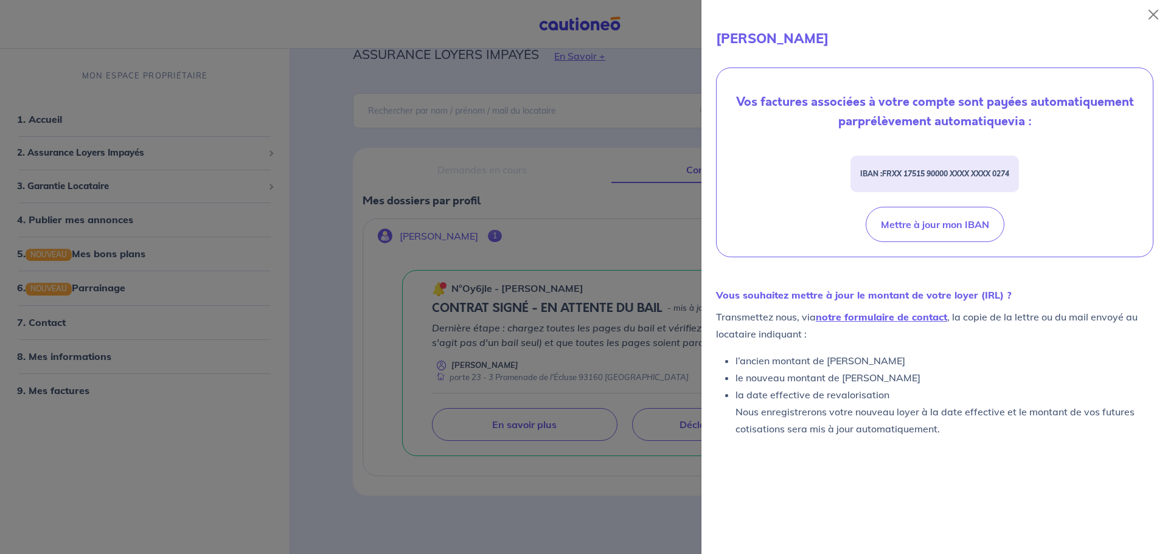
click at [582, 124] on div at bounding box center [584, 277] width 1168 height 554
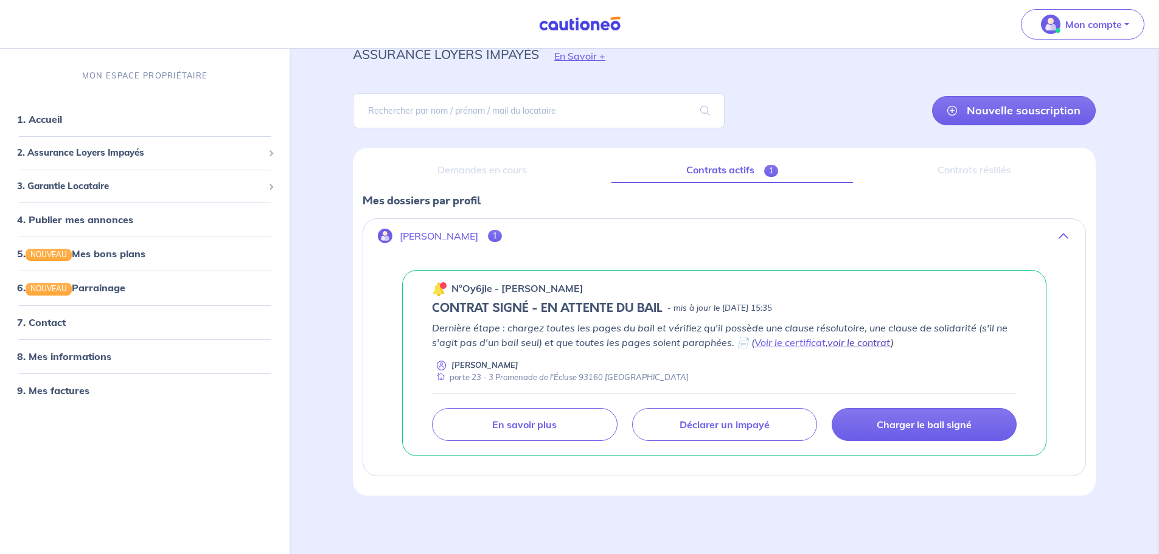
click at [852, 343] on link "voir le contrat" at bounding box center [858, 342] width 63 height 12
click at [786, 345] on link "Voir le certificat" at bounding box center [789, 342] width 71 height 12
click at [958, 170] on div "Contrats résiliés" at bounding box center [973, 171] width 223 height 26
click at [732, 167] on link "Contrats actifs 1" at bounding box center [731, 171] width 241 height 26
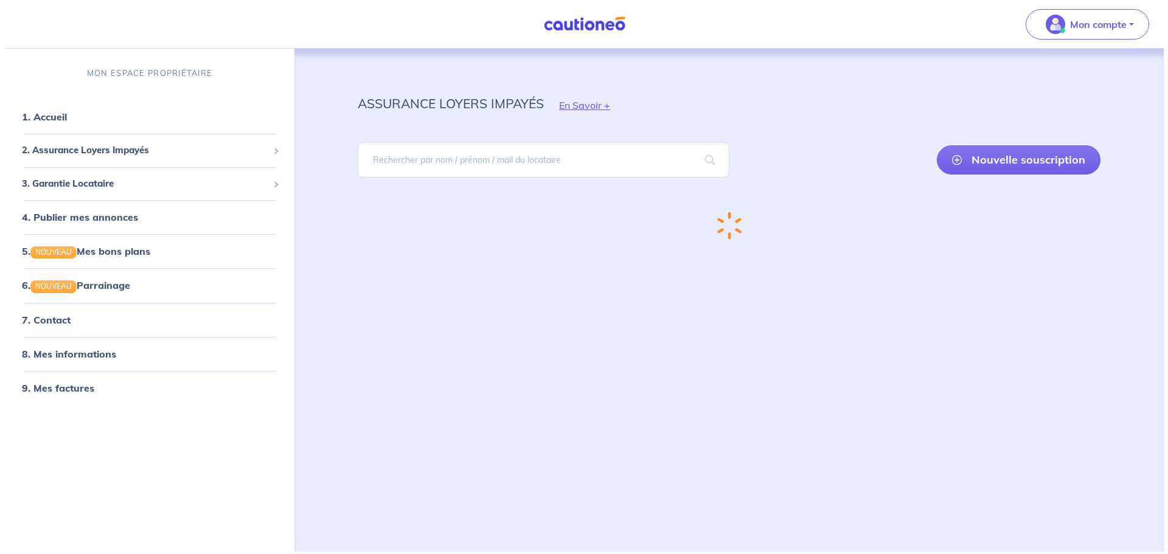
scroll to position [0, 0]
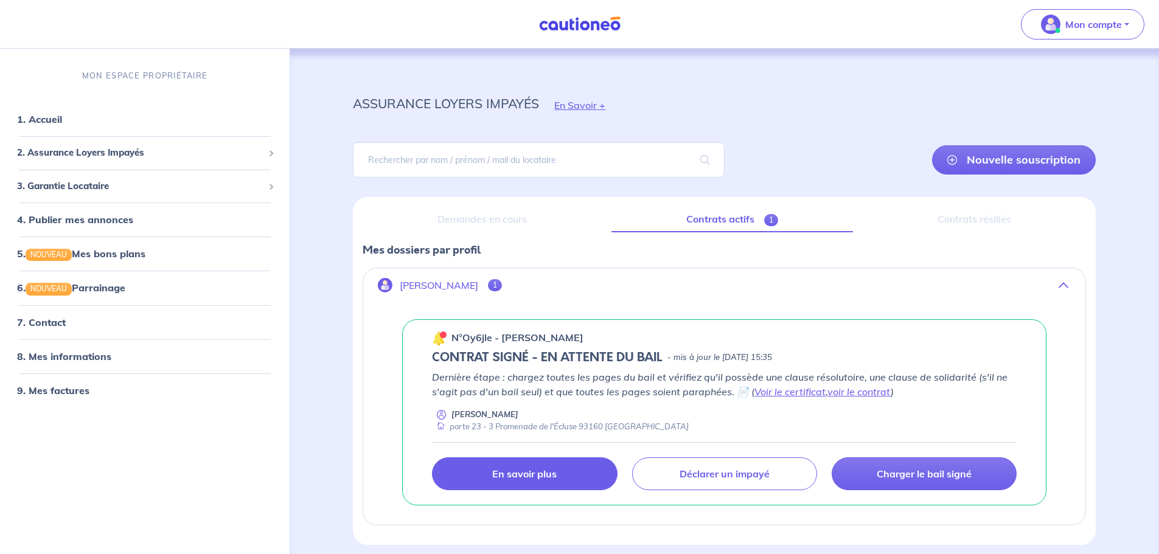
click at [500, 470] on p "En savoir plus" at bounding box center [524, 474] width 64 height 12
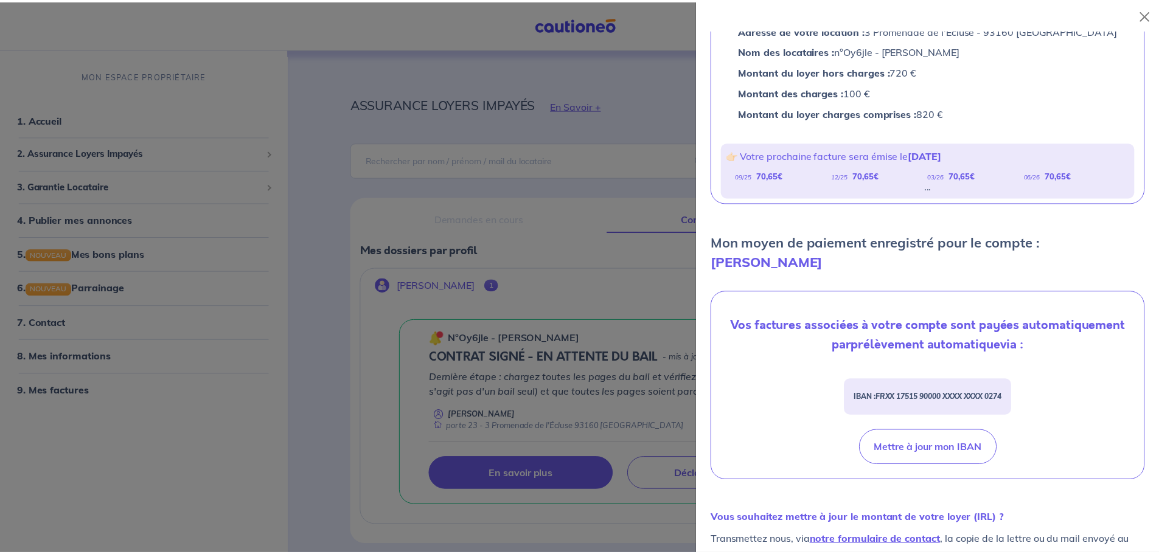
scroll to position [182, 0]
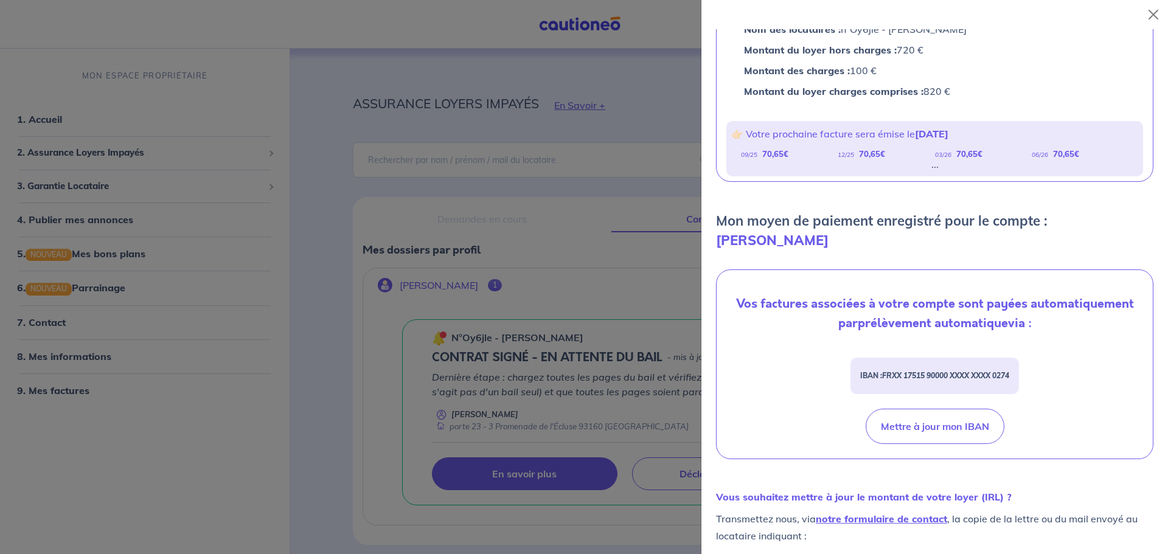
click at [583, 257] on div at bounding box center [584, 277] width 1168 height 554
